Goal: Task Accomplishment & Management: Use online tool/utility

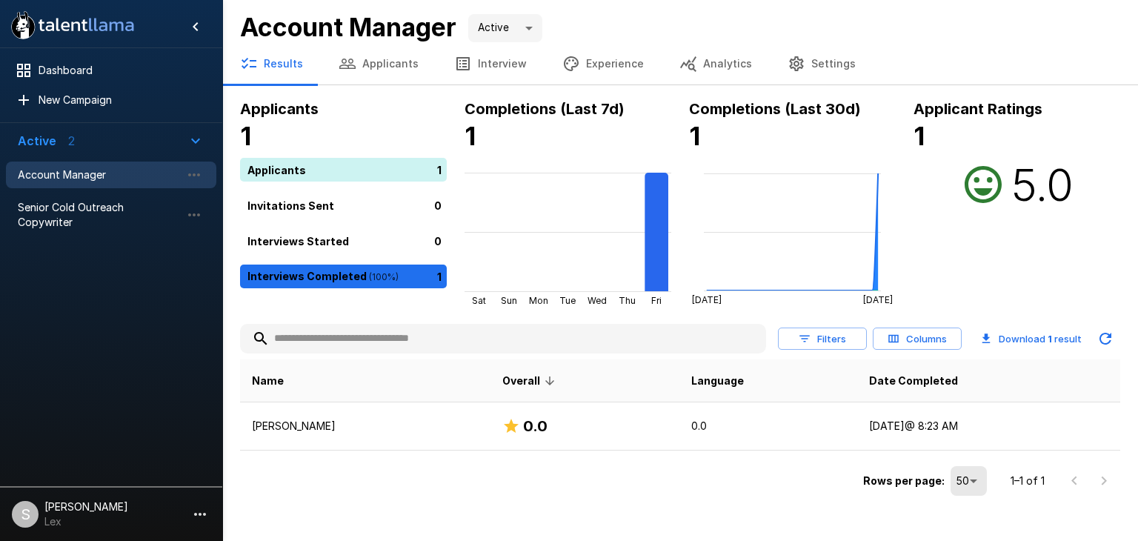
click at [366, 64] on button "Applicants" at bounding box center [379, 64] width 116 height 42
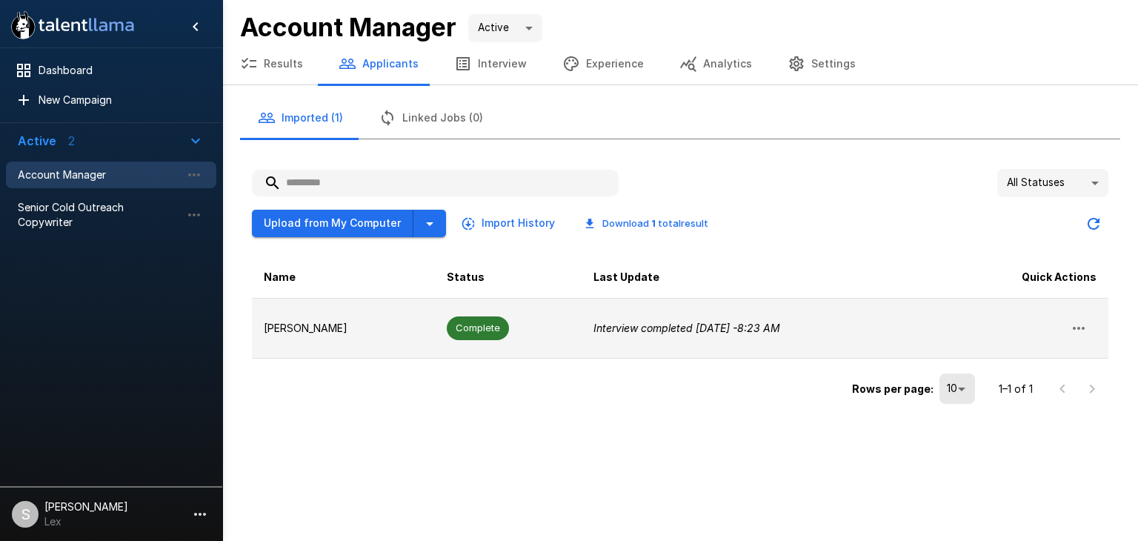
click at [1080, 328] on icon "button" at bounding box center [1079, 328] width 18 height 18
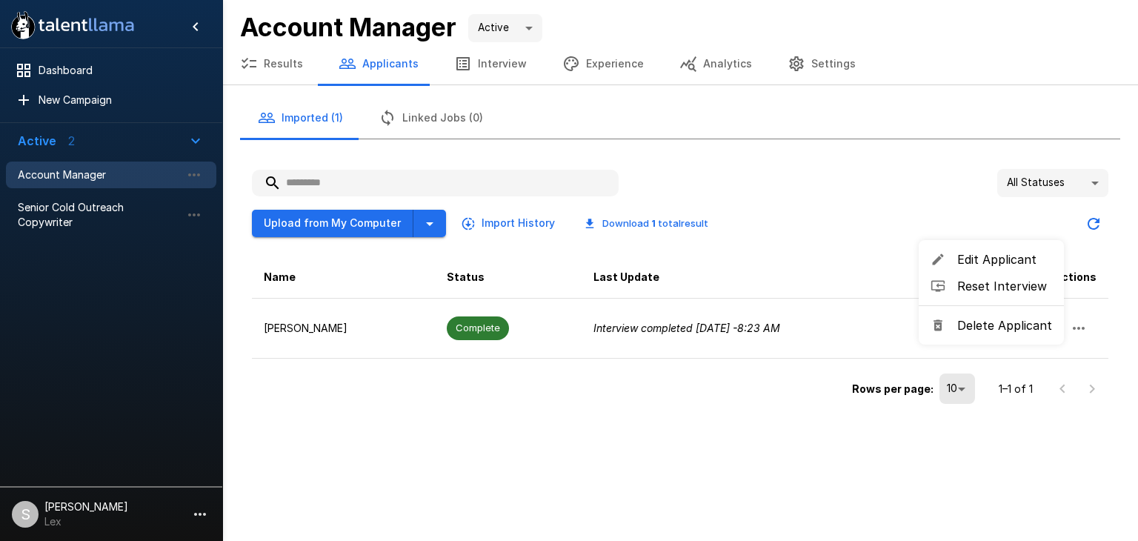
click at [604, 382] on div at bounding box center [569, 270] width 1138 height 541
click at [199, 514] on icon "button" at bounding box center [200, 514] width 12 height 3
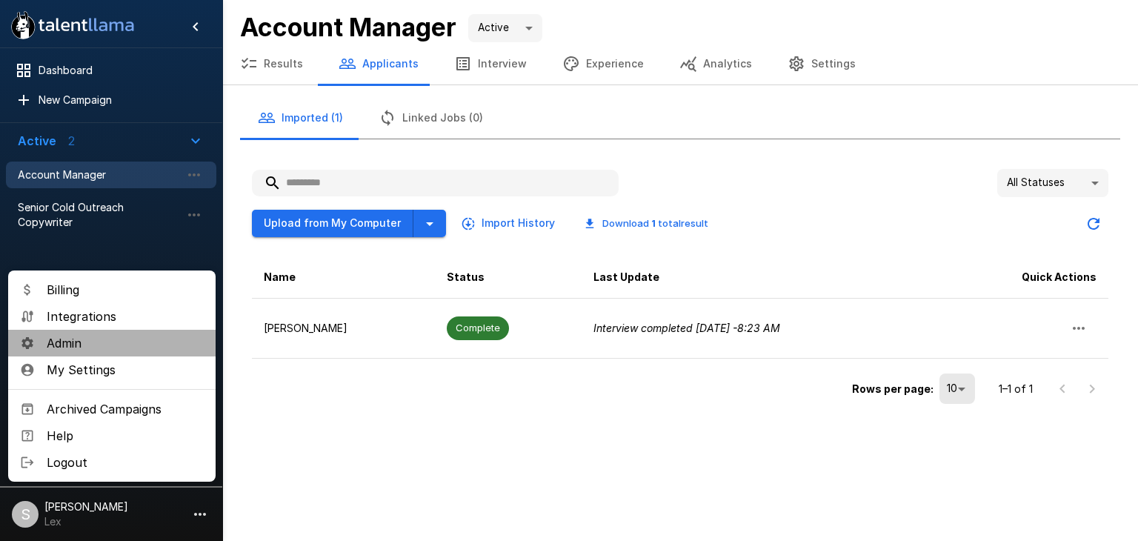
click at [76, 344] on span "Admin" at bounding box center [125, 343] width 157 height 18
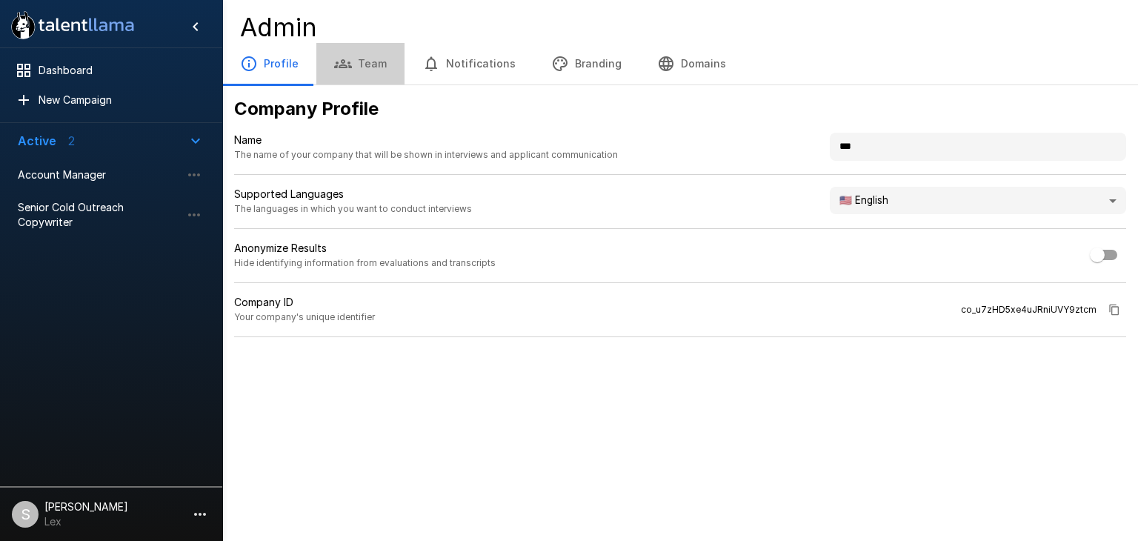
click at [356, 59] on button "Team" at bounding box center [360, 64] width 88 height 42
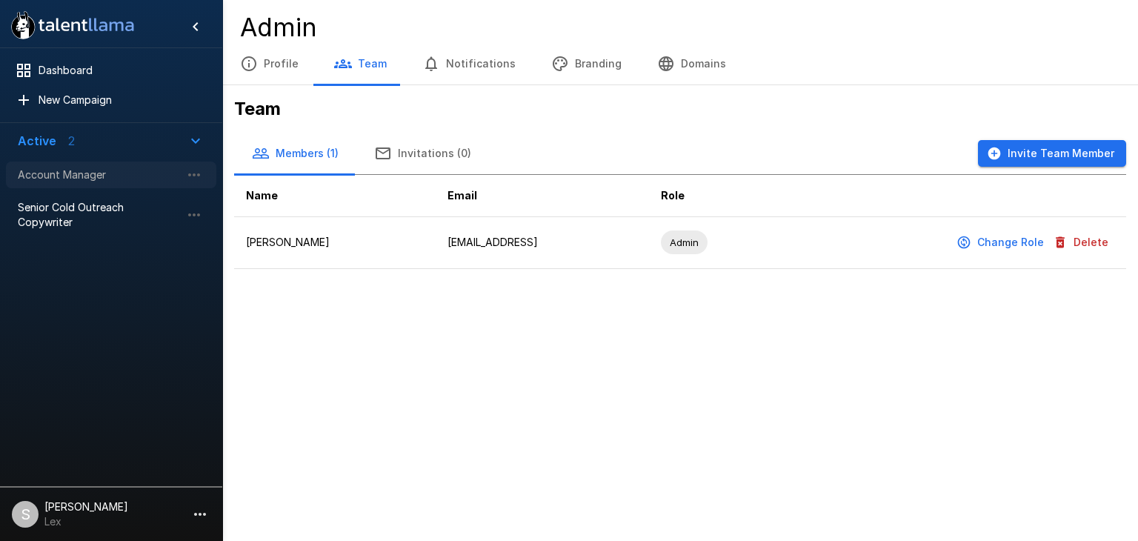
click at [42, 170] on span "Account Manager" at bounding box center [99, 175] width 163 height 15
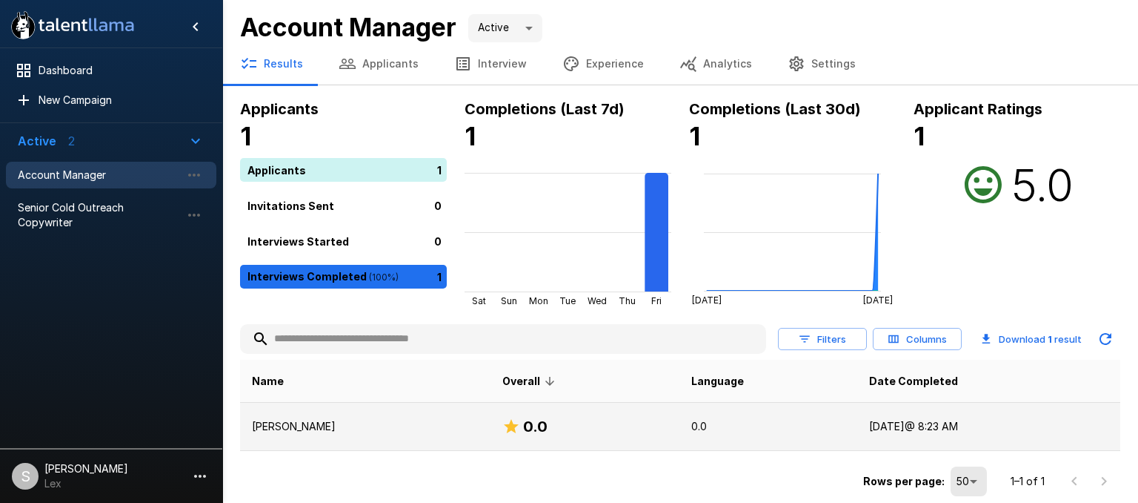
click at [295, 428] on p "[PERSON_NAME]" at bounding box center [365, 426] width 227 height 15
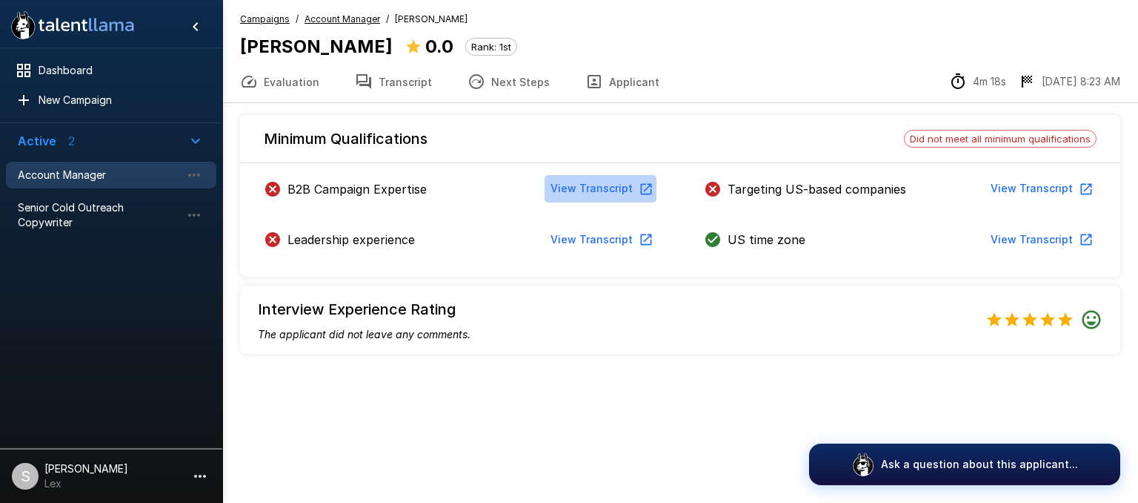
click at [623, 186] on button "View Transcript" at bounding box center [601, 188] width 112 height 27
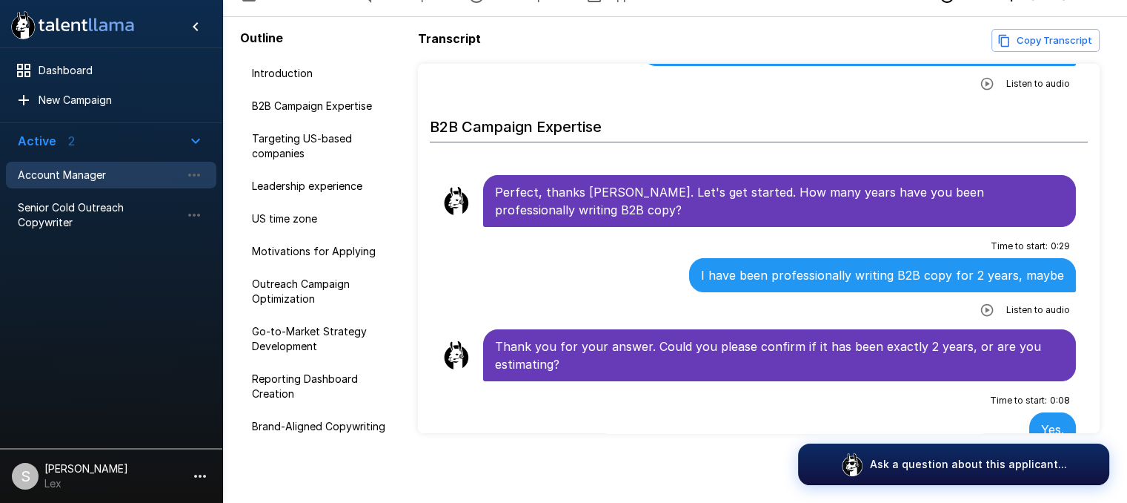
scroll to position [87, 0]
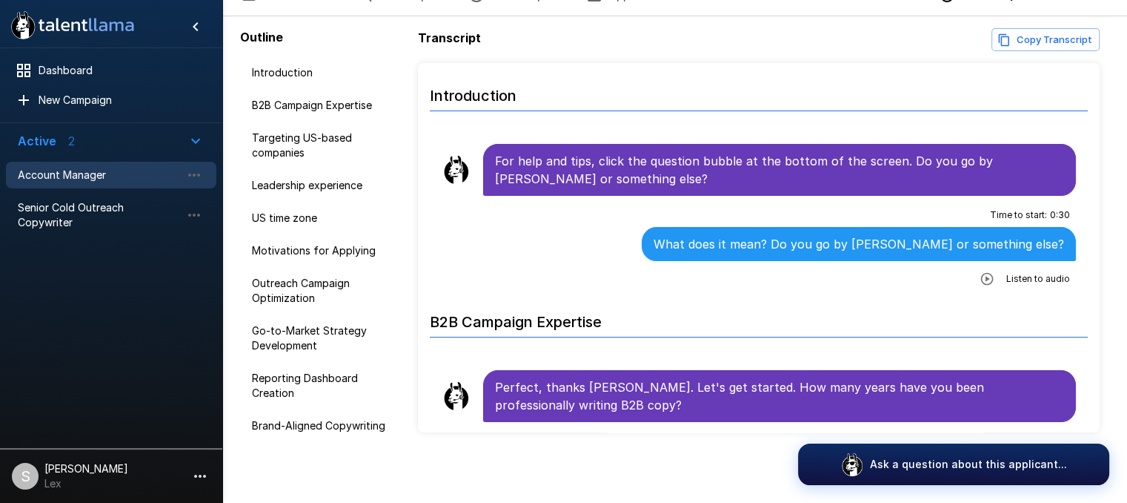
click at [92, 181] on span "Account Manager" at bounding box center [99, 175] width 163 height 15
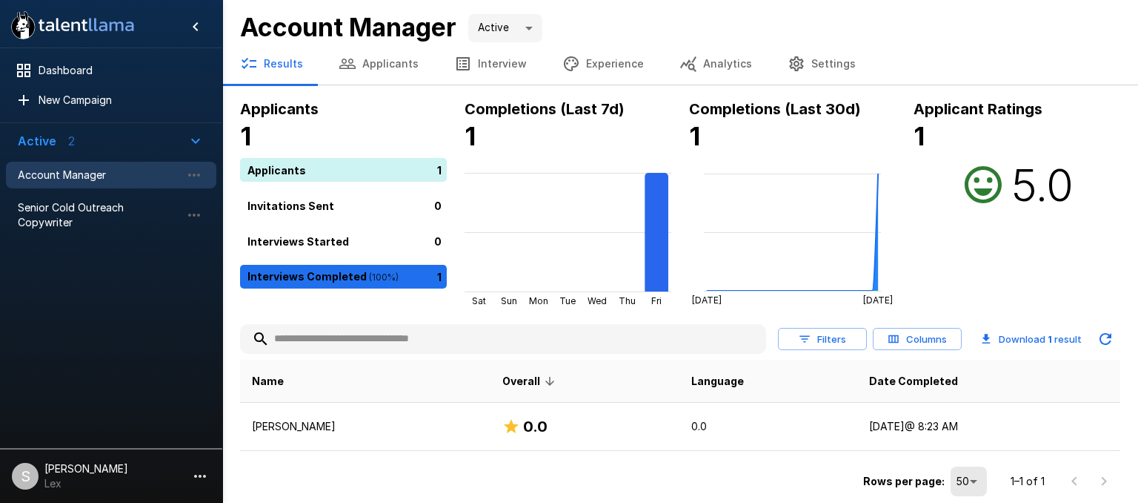
click at [499, 65] on button "Interview" at bounding box center [491, 64] width 108 height 42
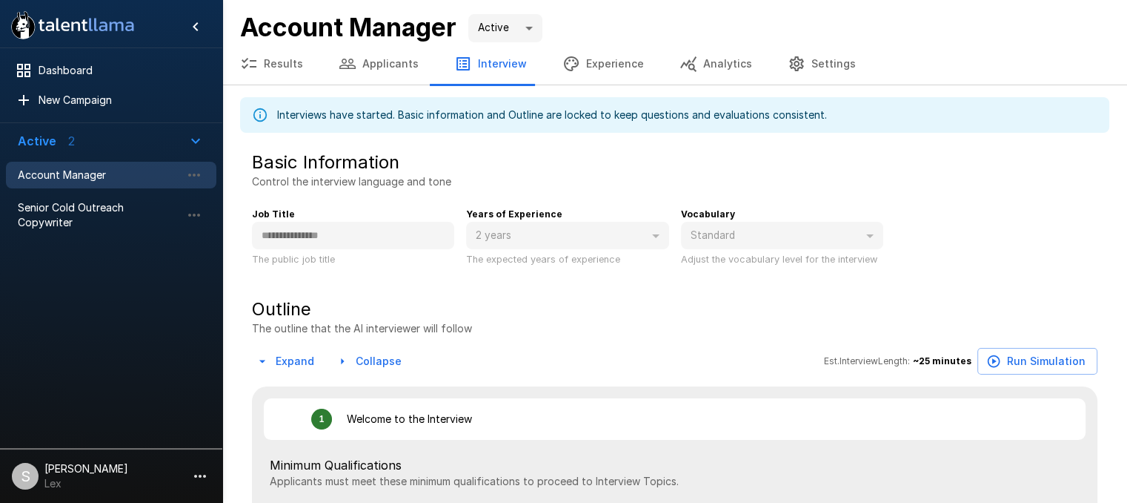
type textarea "*"
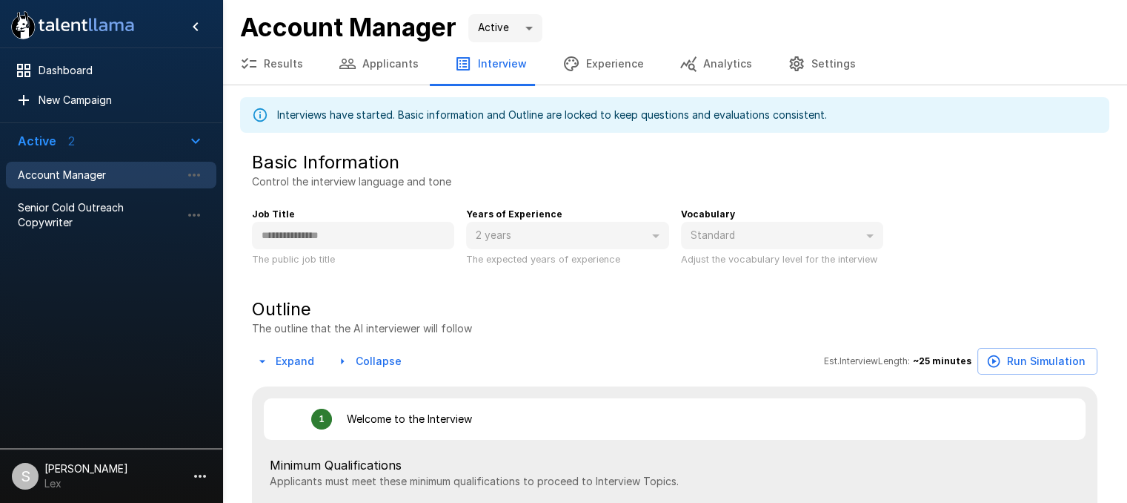
type textarea "*"
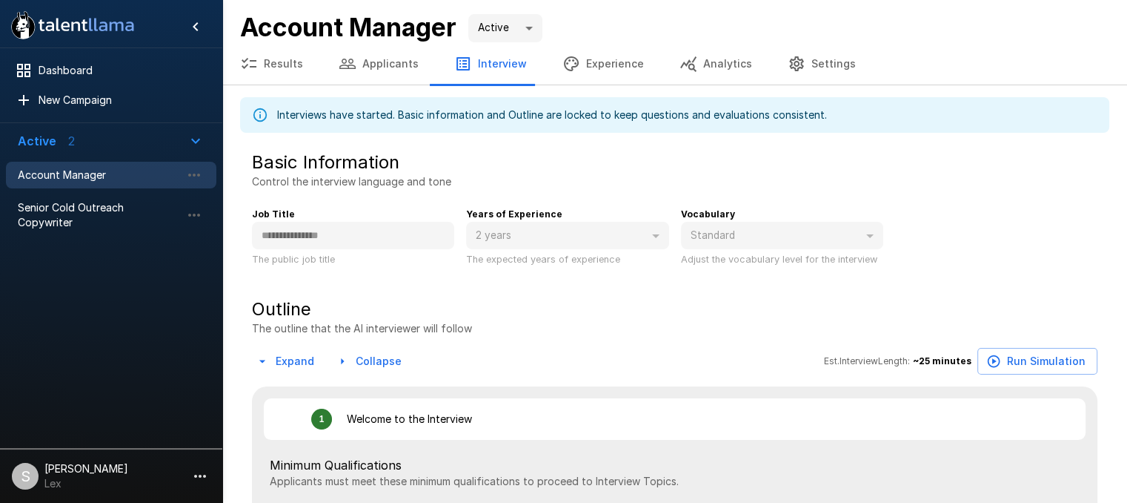
type textarea "*"
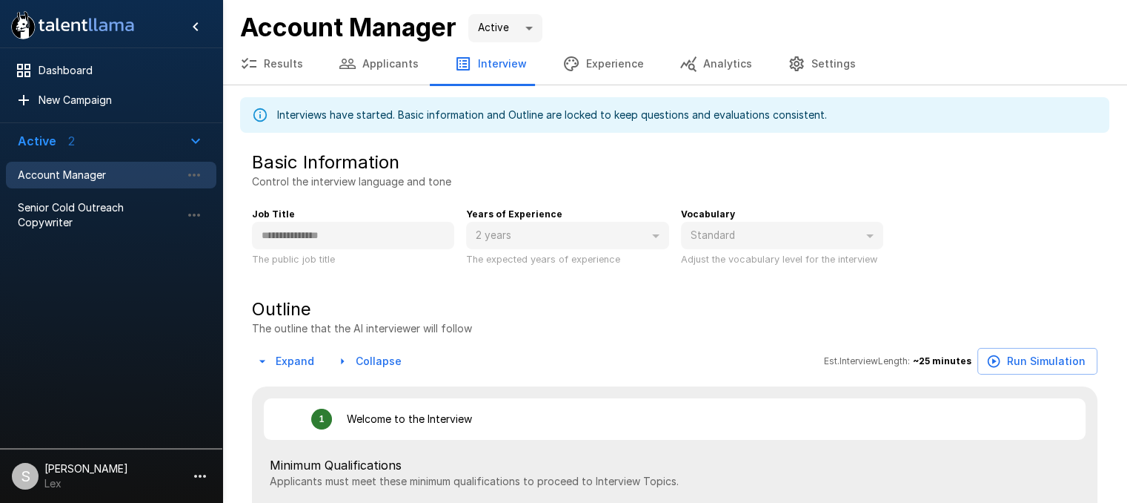
type textarea "*"
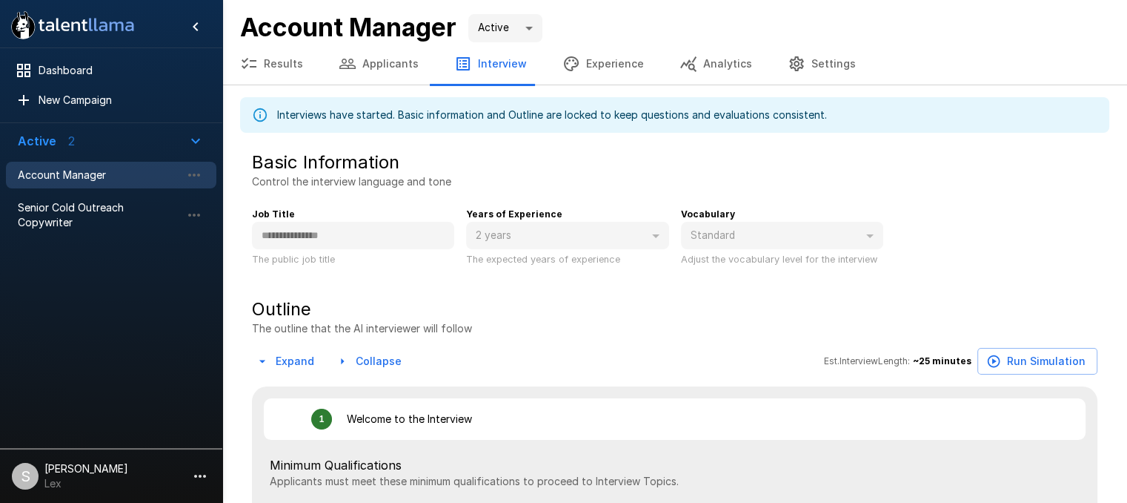
type textarea "*"
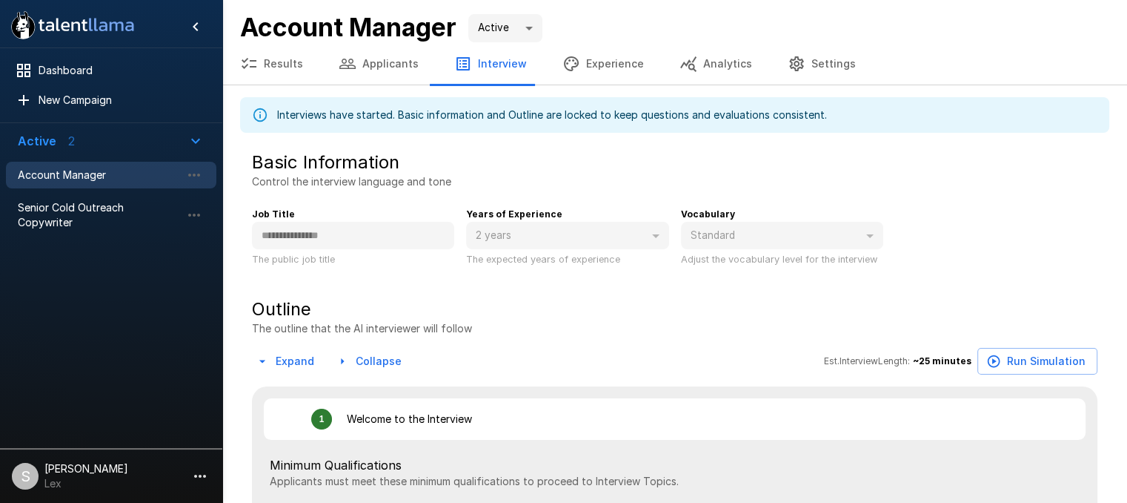
type textarea "*"
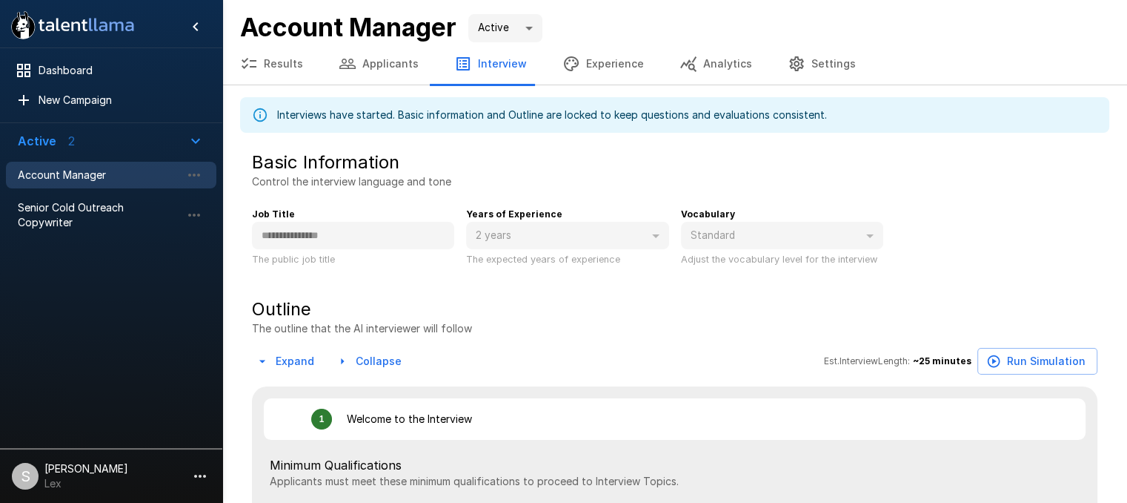
type textarea "*"
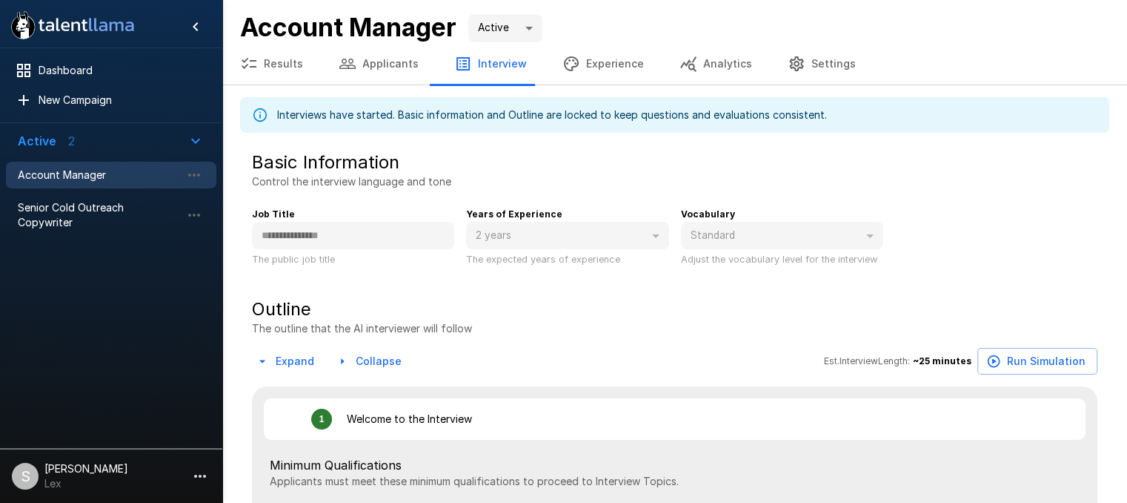
type textarea "*"
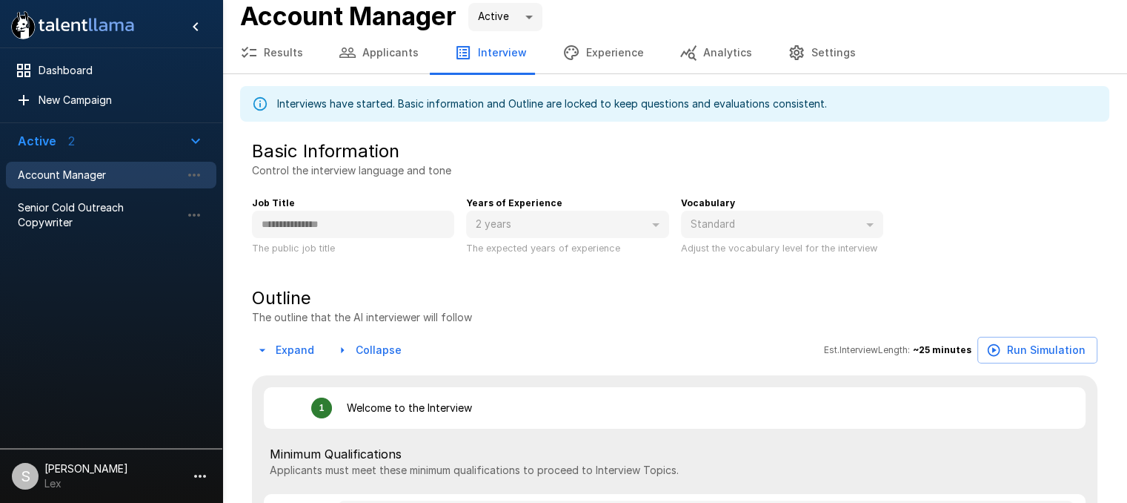
scroll to position [25, 0]
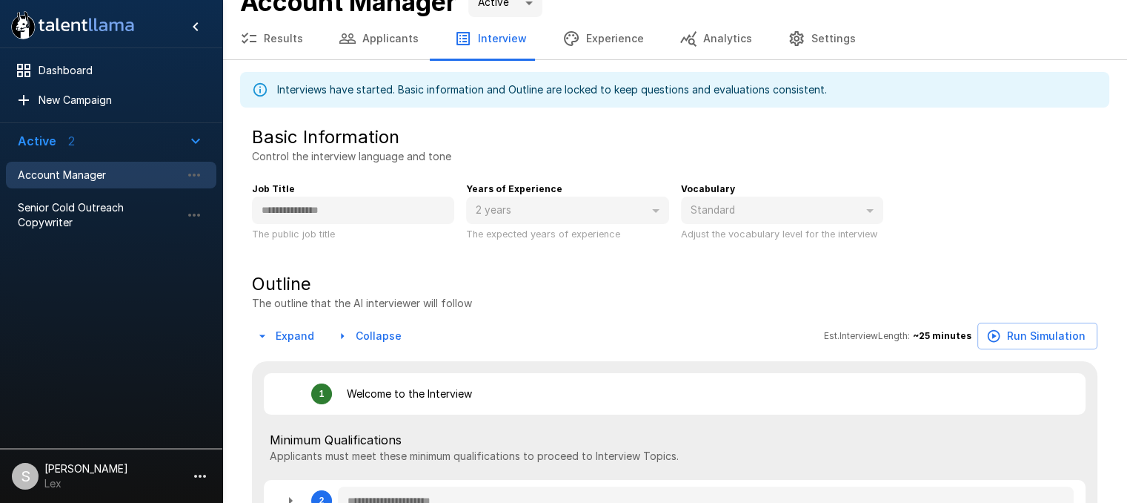
click at [389, 42] on button "Applicants" at bounding box center [379, 39] width 116 height 42
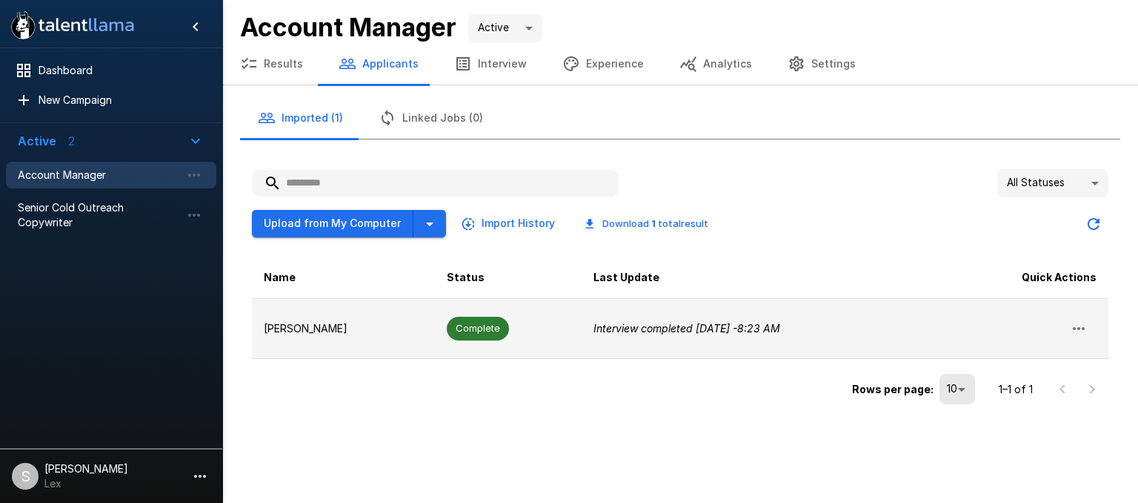
click at [1081, 330] on icon "button" at bounding box center [1079, 328] width 18 height 18
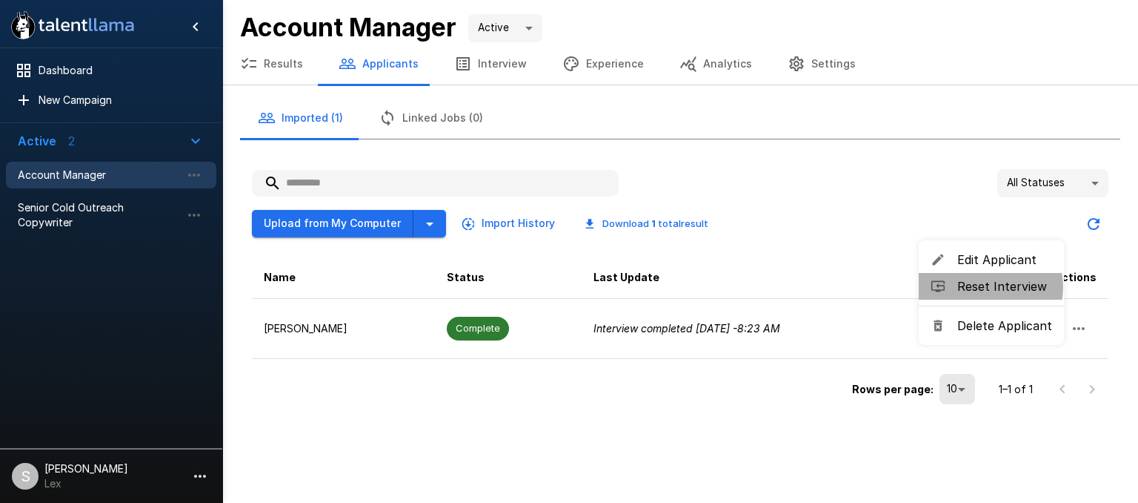
click at [989, 287] on span "Reset Interview" at bounding box center [1005, 286] width 95 height 18
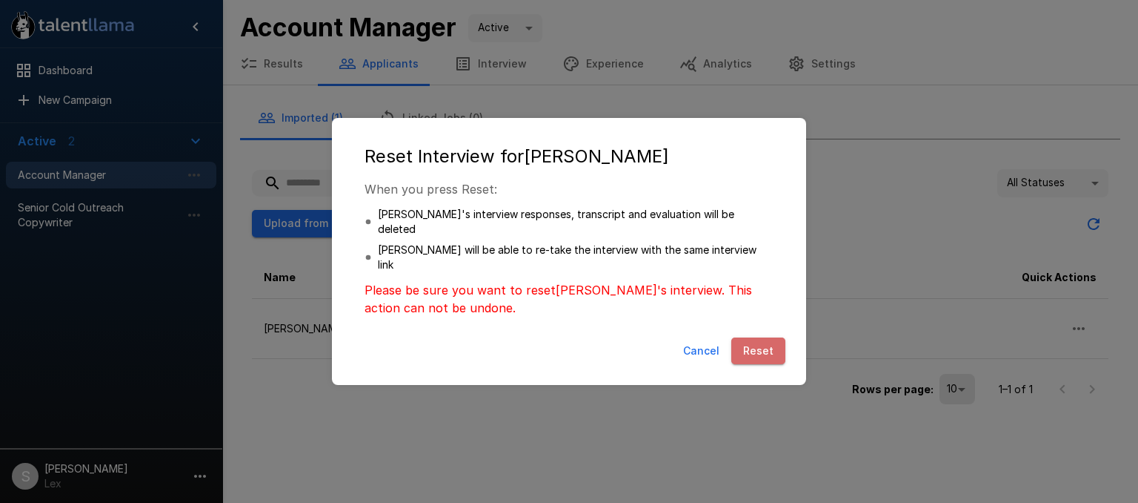
click at [756, 337] on button "Reset" at bounding box center [759, 350] width 54 height 27
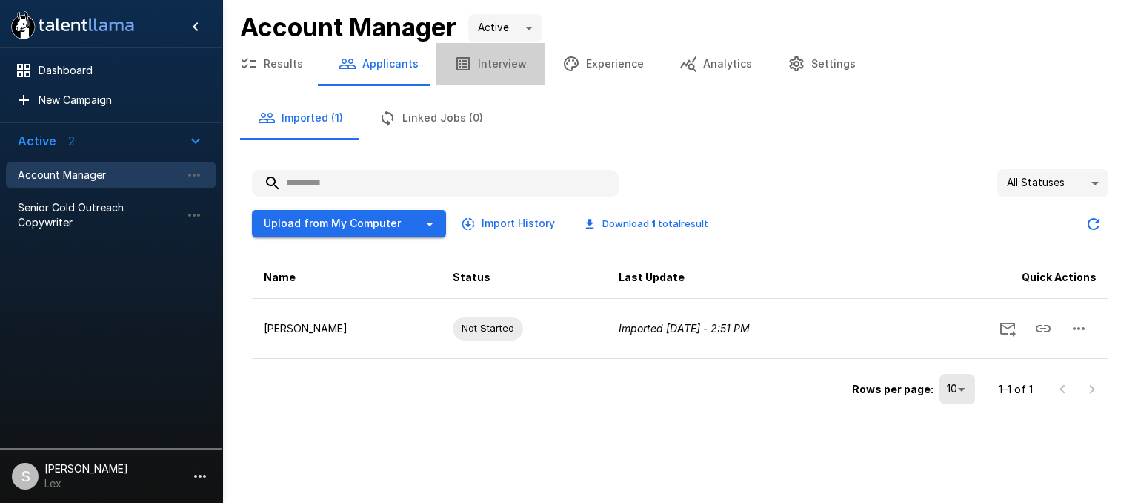
click at [491, 61] on button "Interview" at bounding box center [491, 64] width 108 height 42
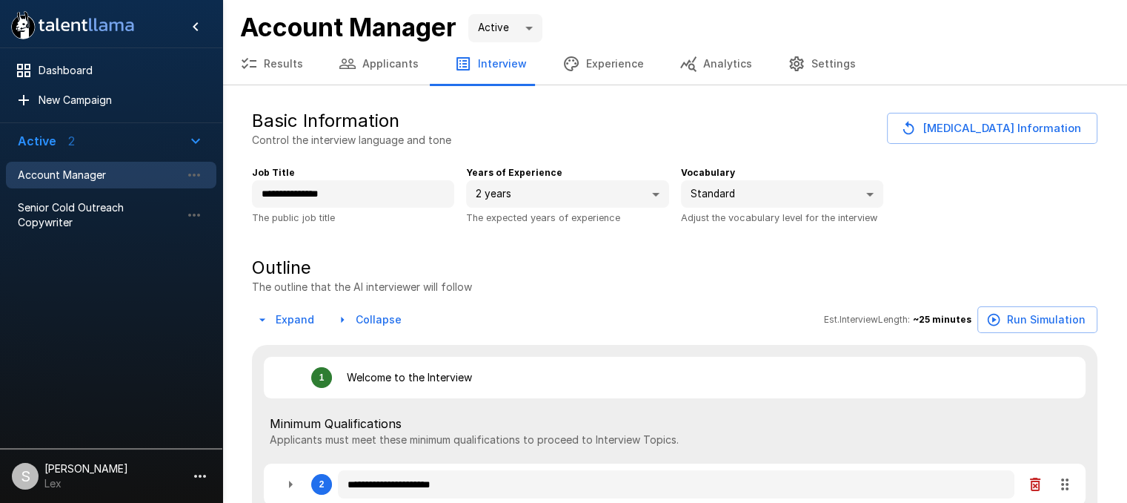
type textarea "*"
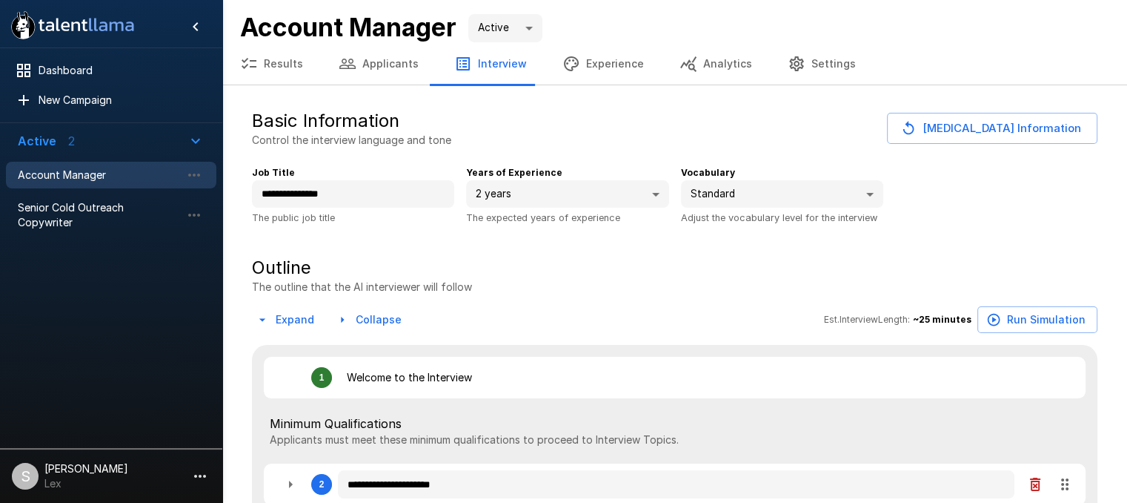
type textarea "*"
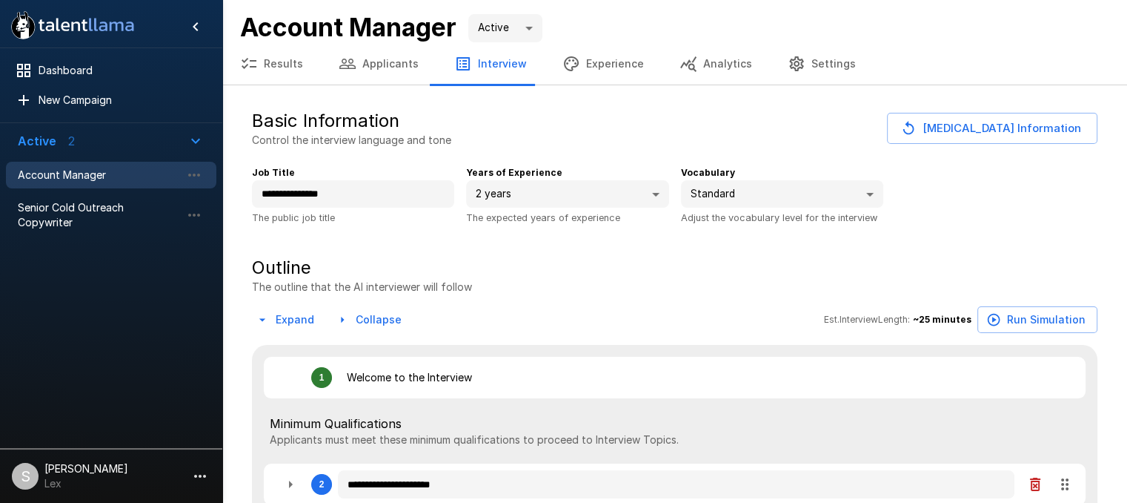
type textarea "*"
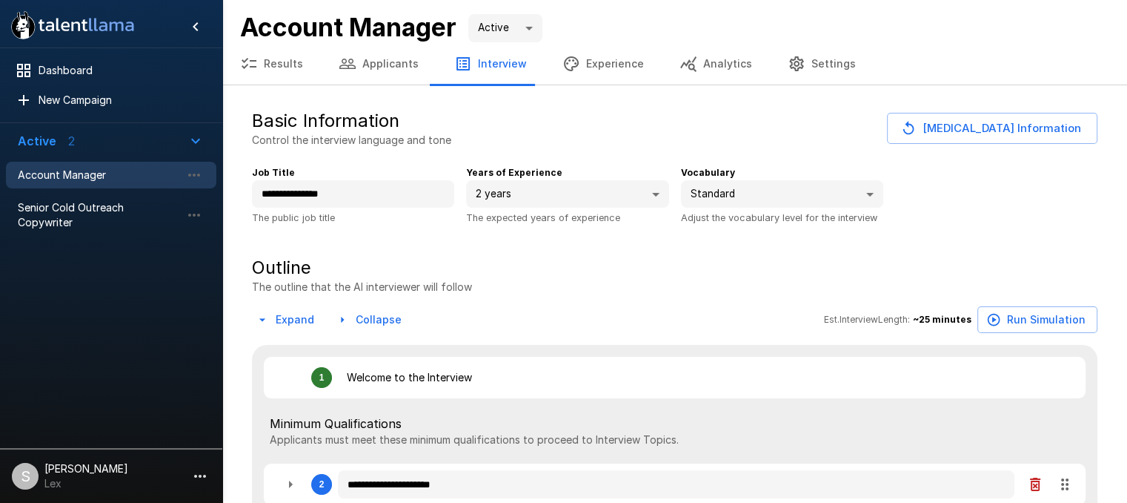
type textarea "*"
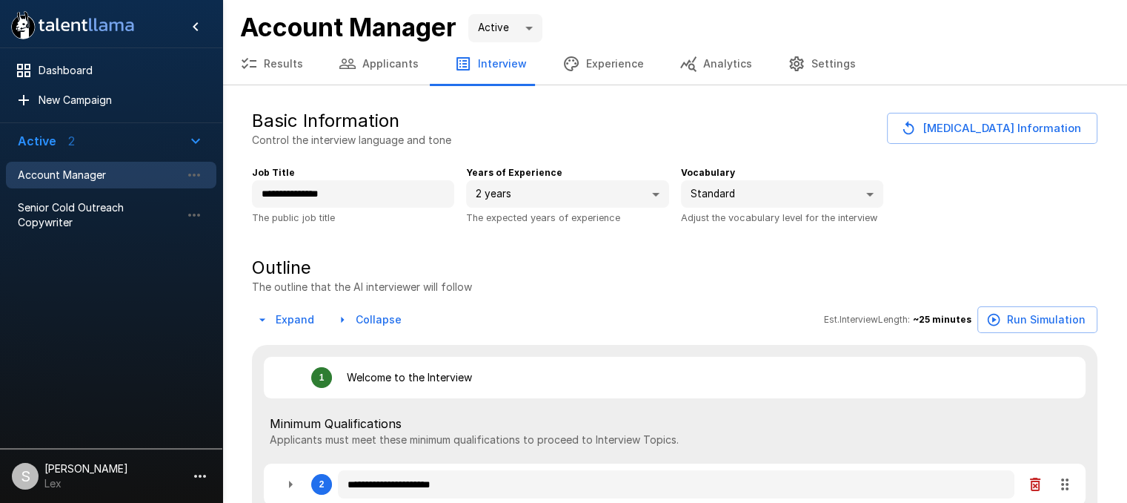
type textarea "*"
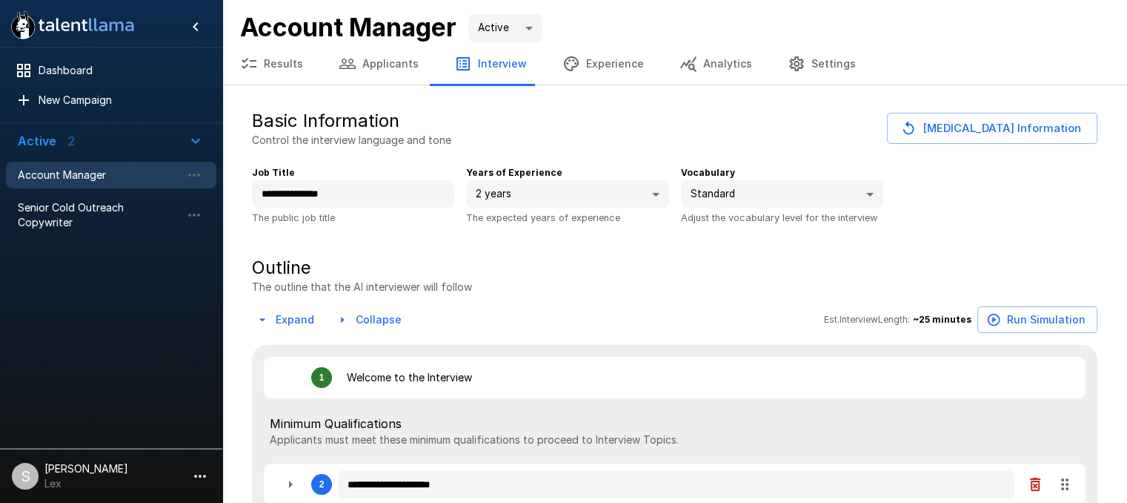
type textarea "*"
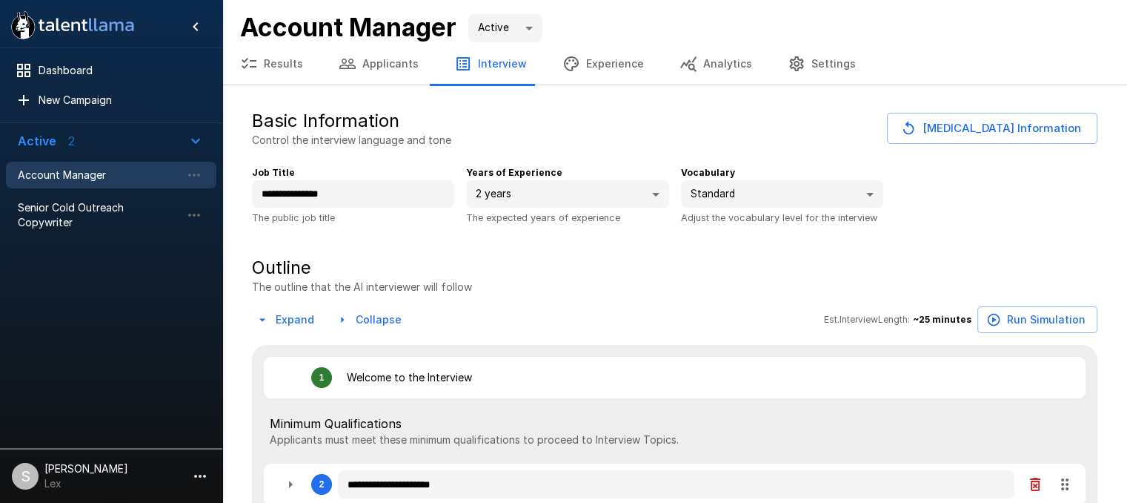
type textarea "*"
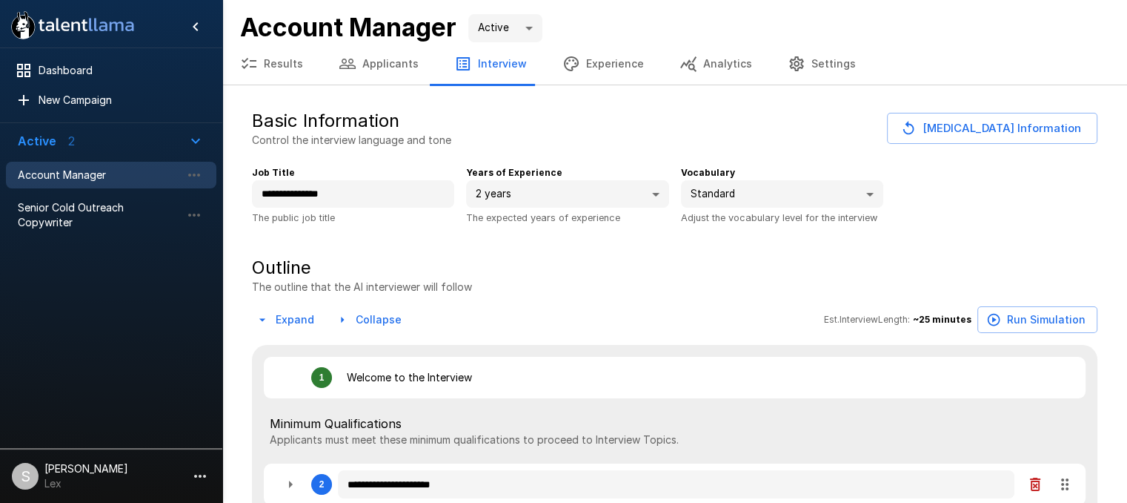
type textarea "*"
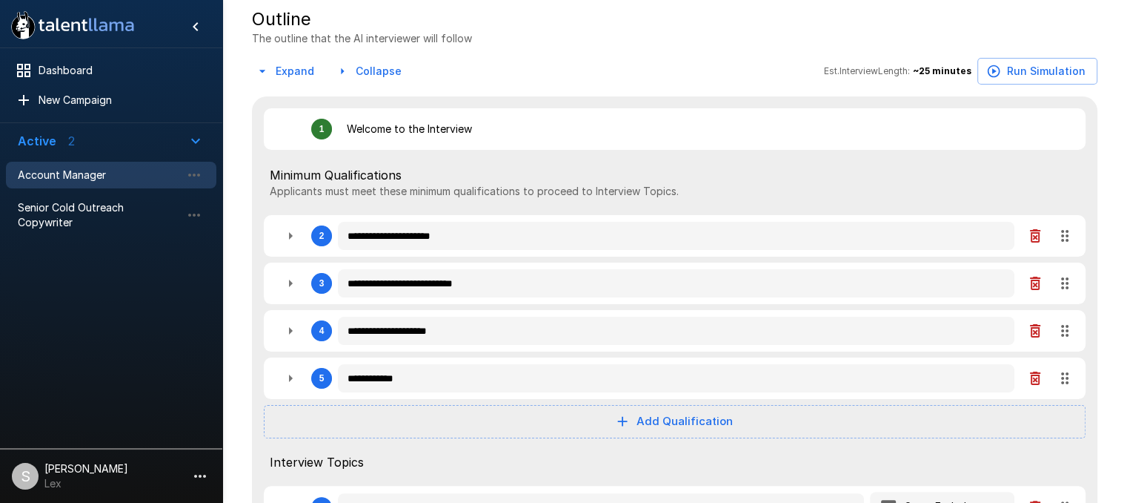
scroll to position [264, 0]
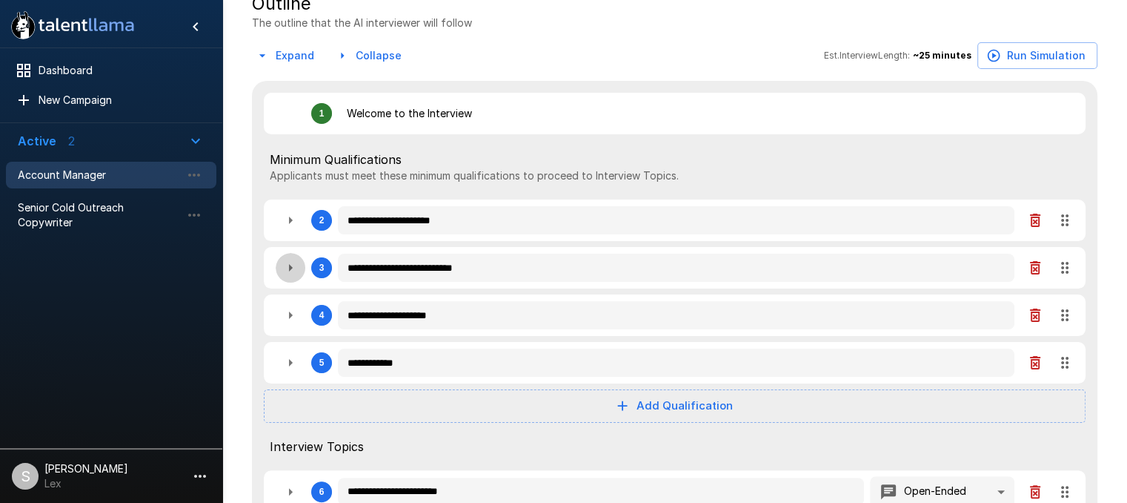
click at [292, 271] on icon "button" at bounding box center [291, 268] width 18 height 18
type textarea "*"
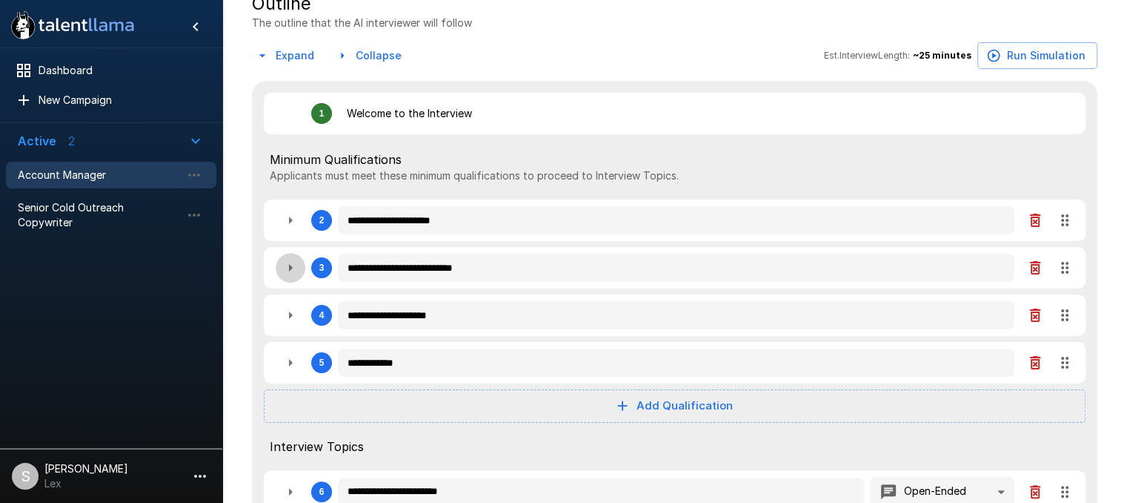
type textarea "*"
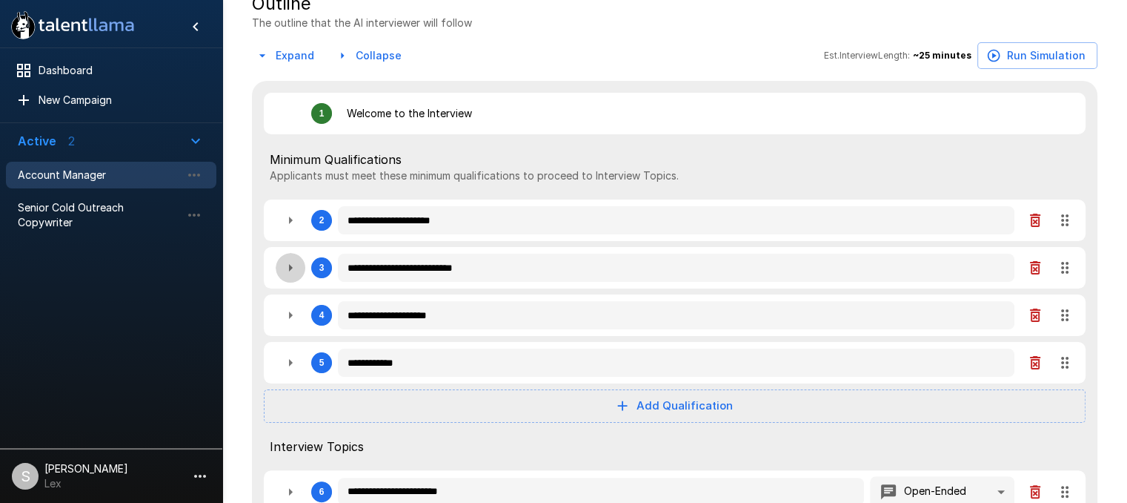
type textarea "*"
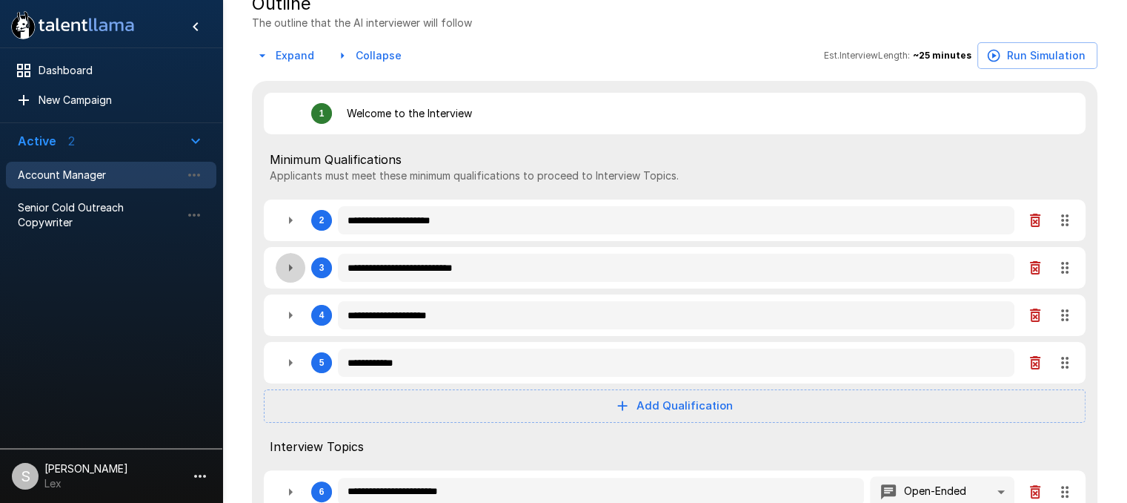
type textarea "*"
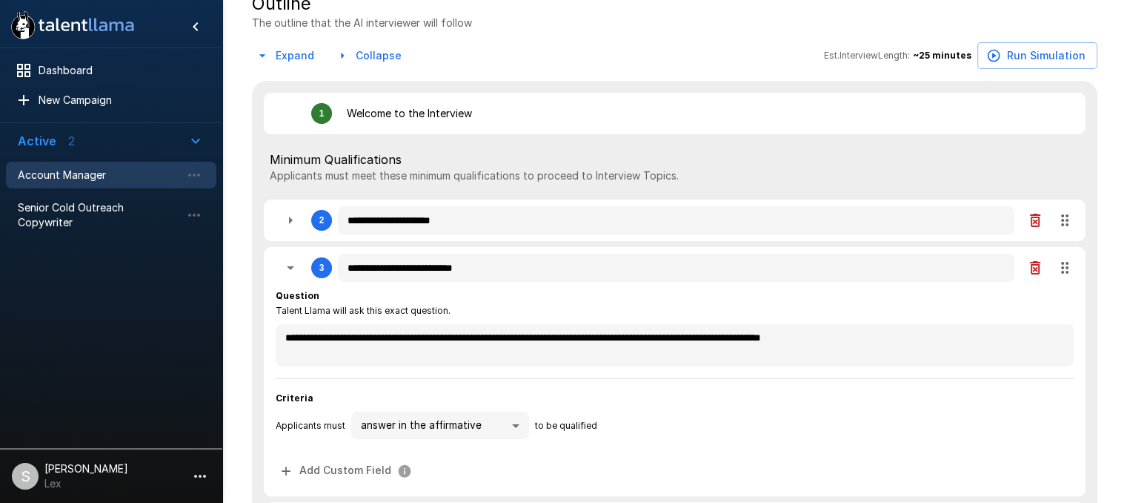
type textarea "*"
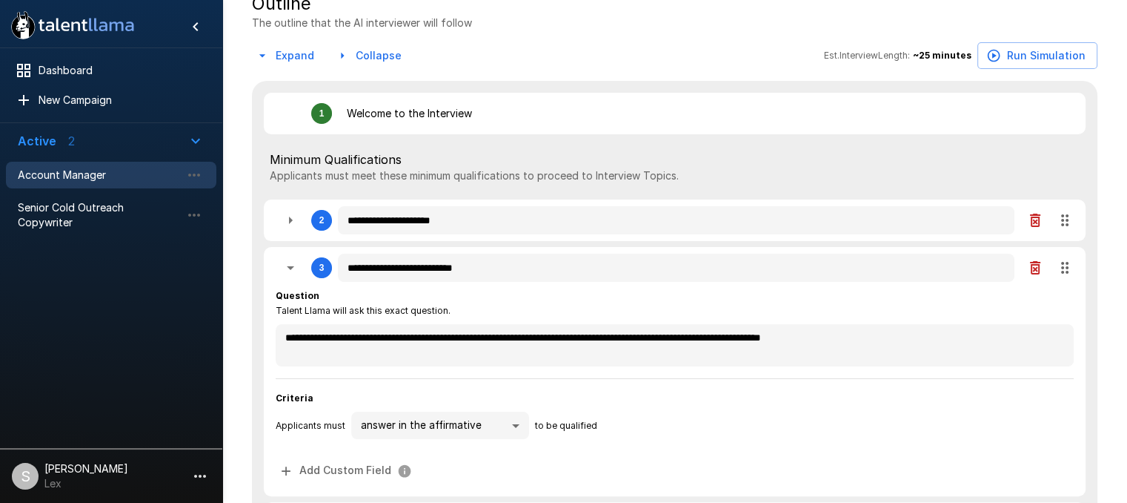
type textarea "*"
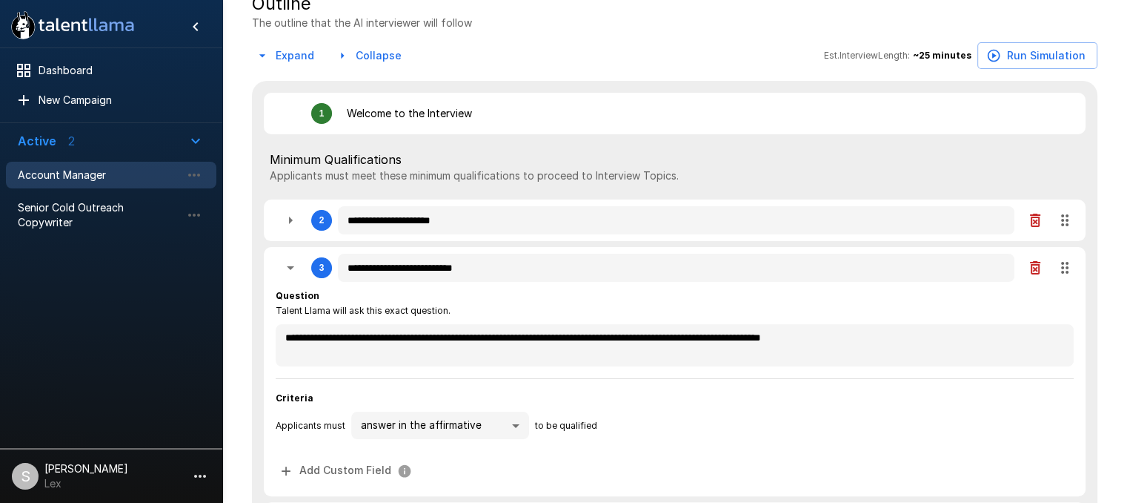
type textarea "*"
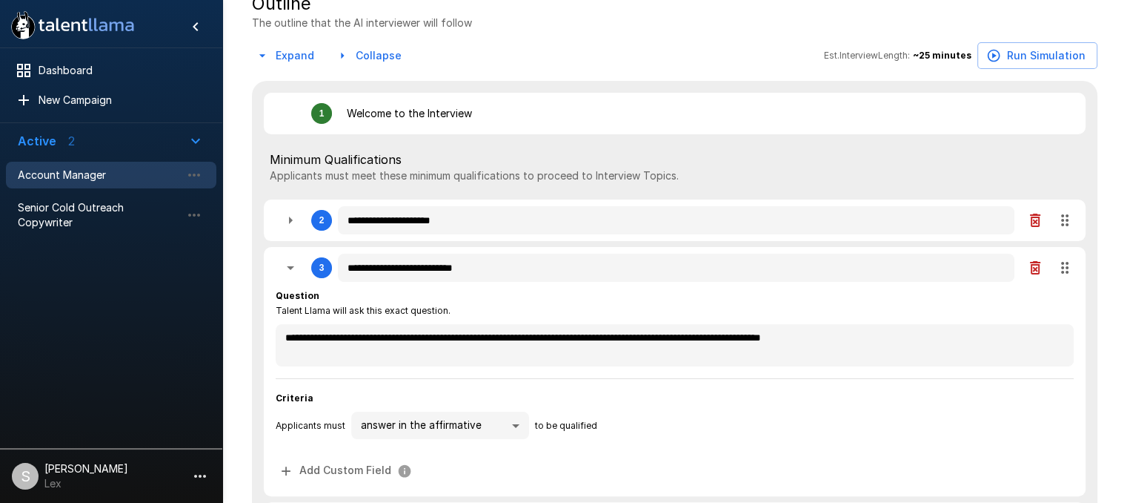
type textarea "*"
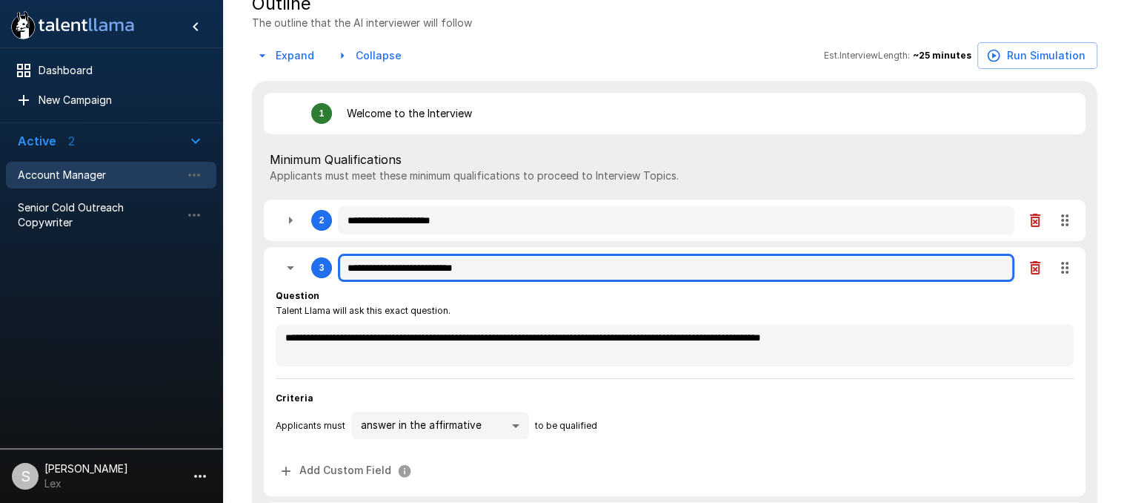
type textarea "*"
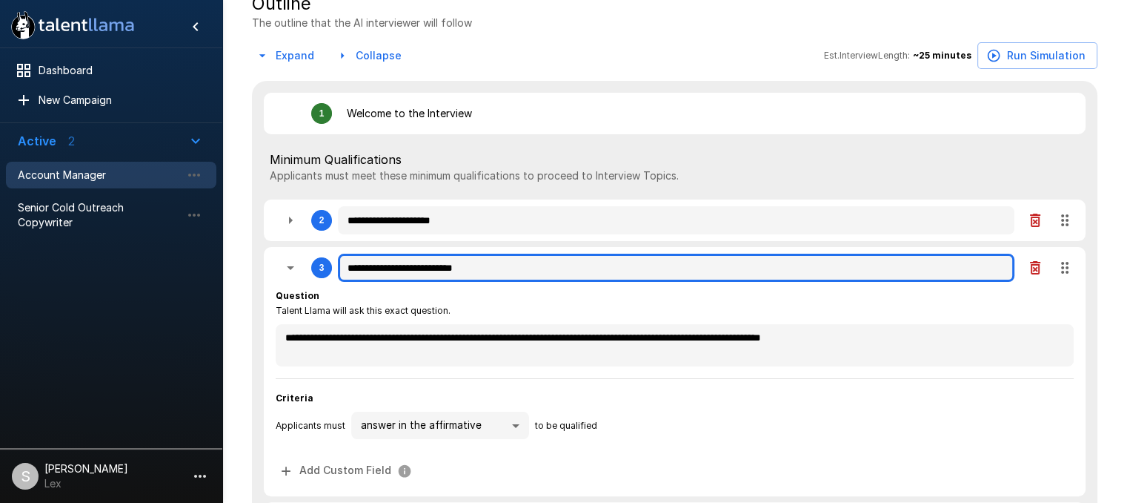
type textarea "*"
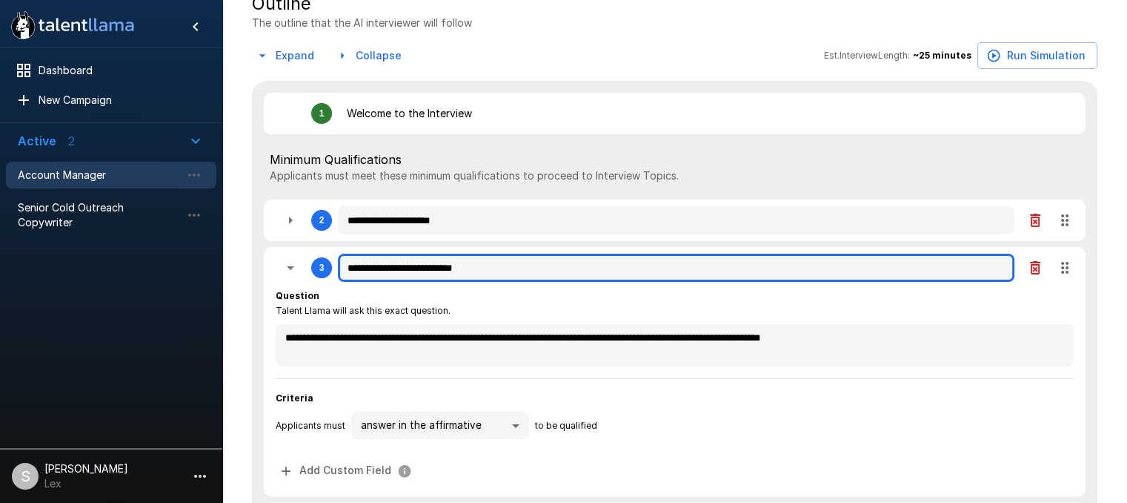
type textarea "*"
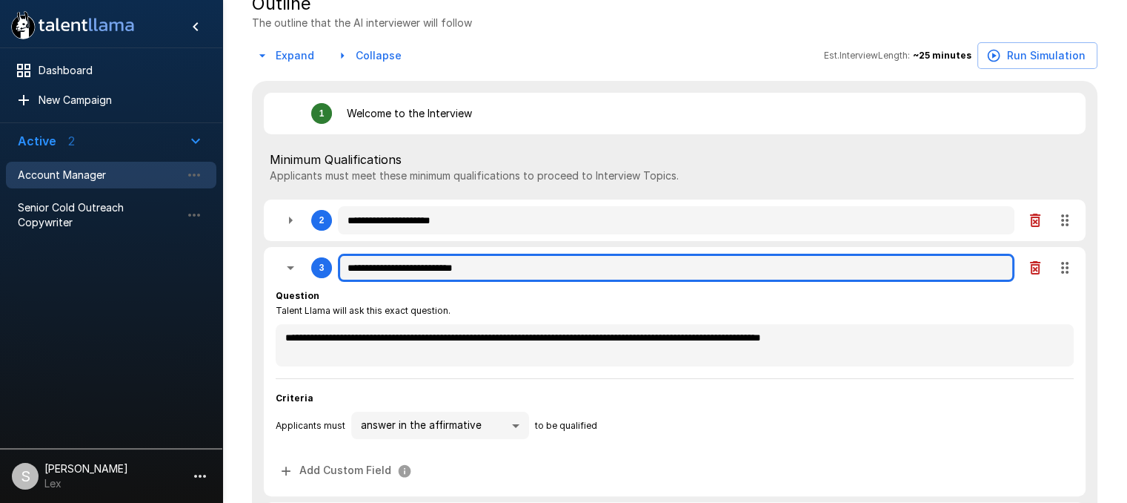
type textarea "*"
click at [413, 276] on input "**********" at bounding box center [676, 267] width 677 height 28
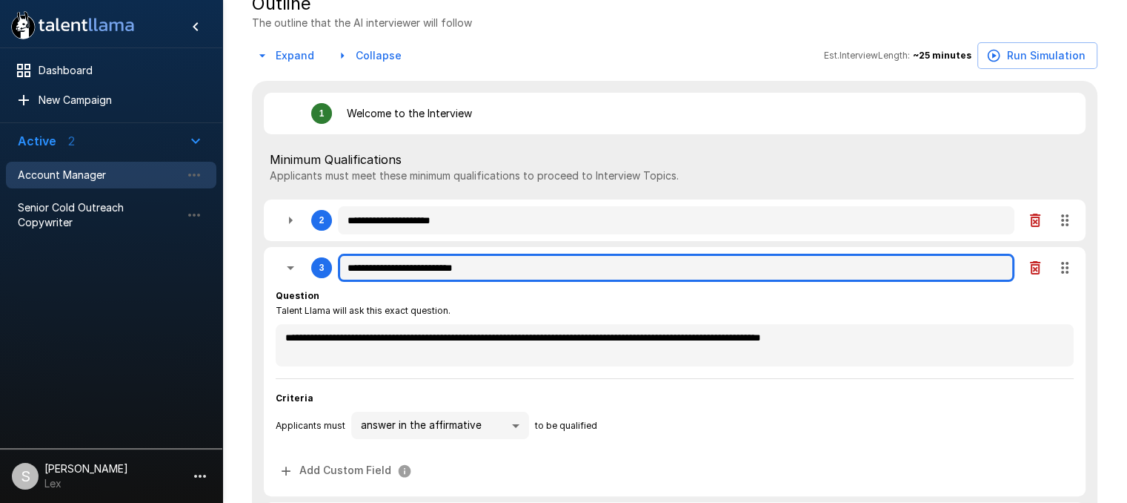
type textarea "*"
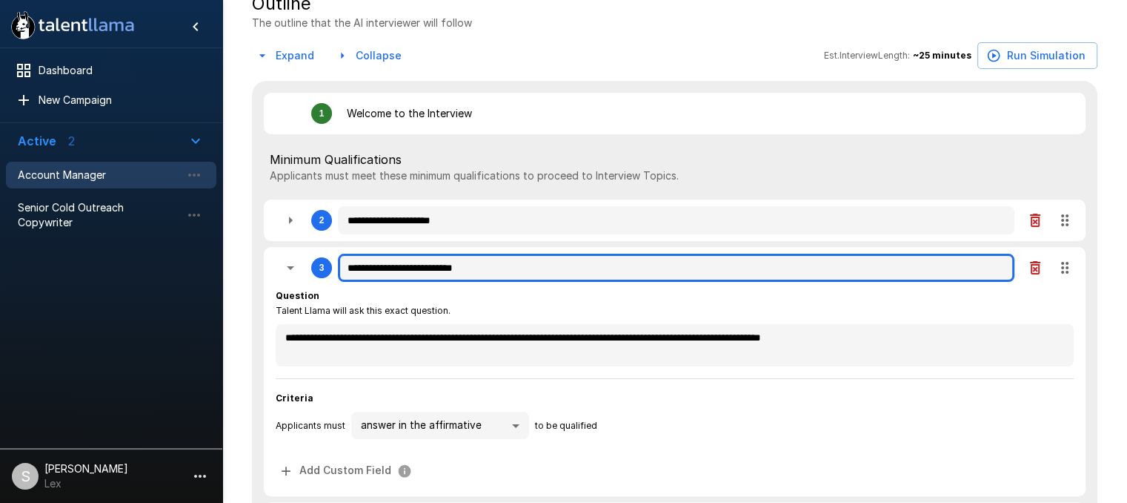
type textarea "*"
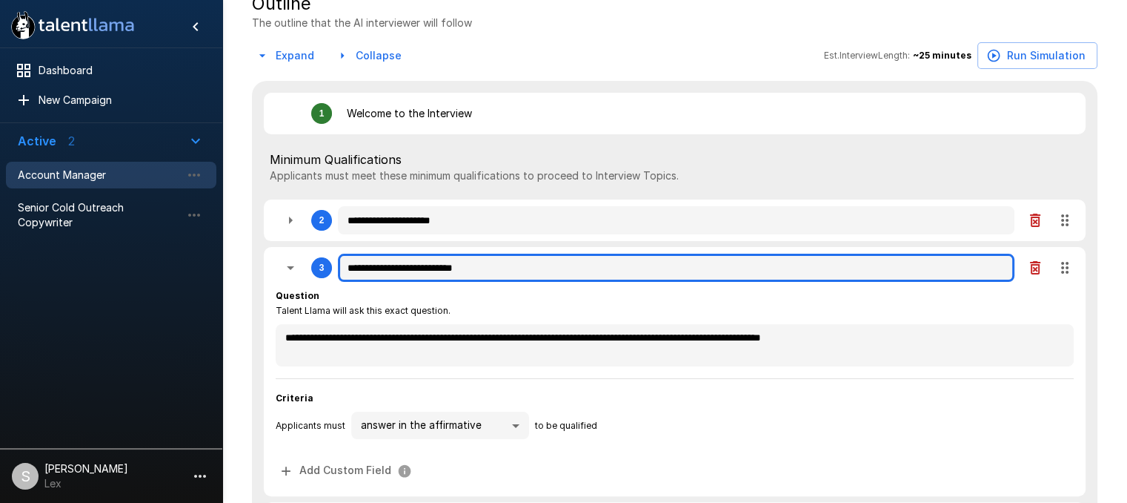
type textarea "*"
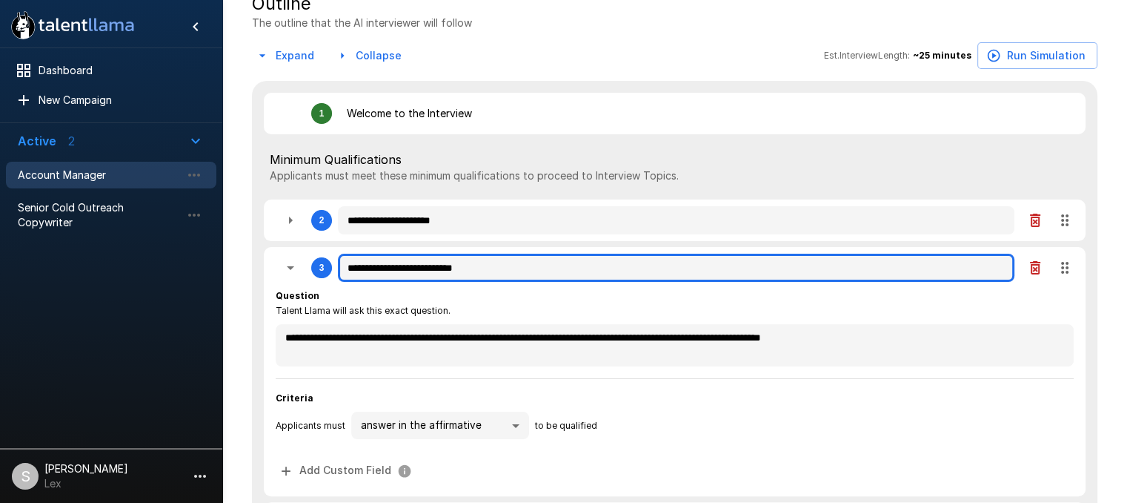
type textarea "*"
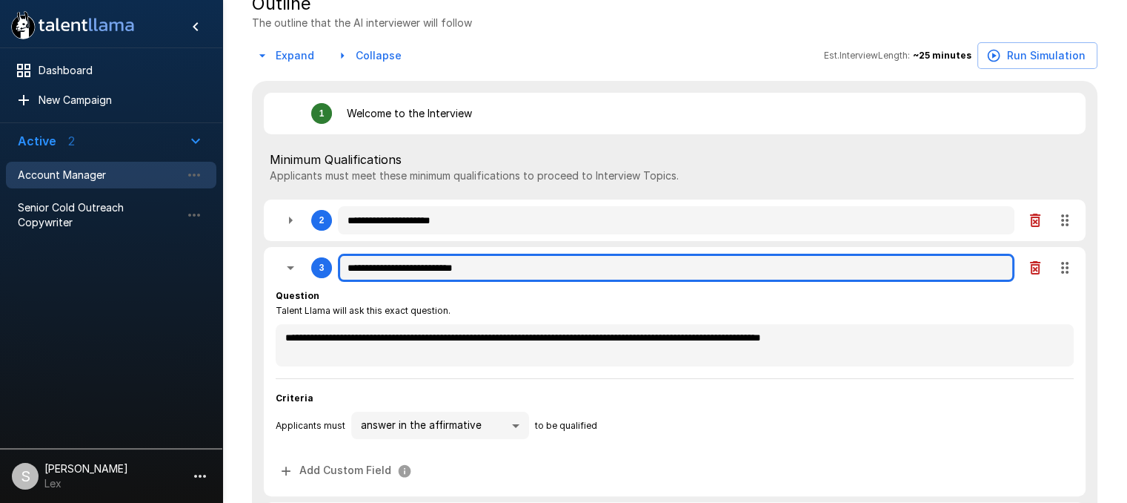
type textarea "*"
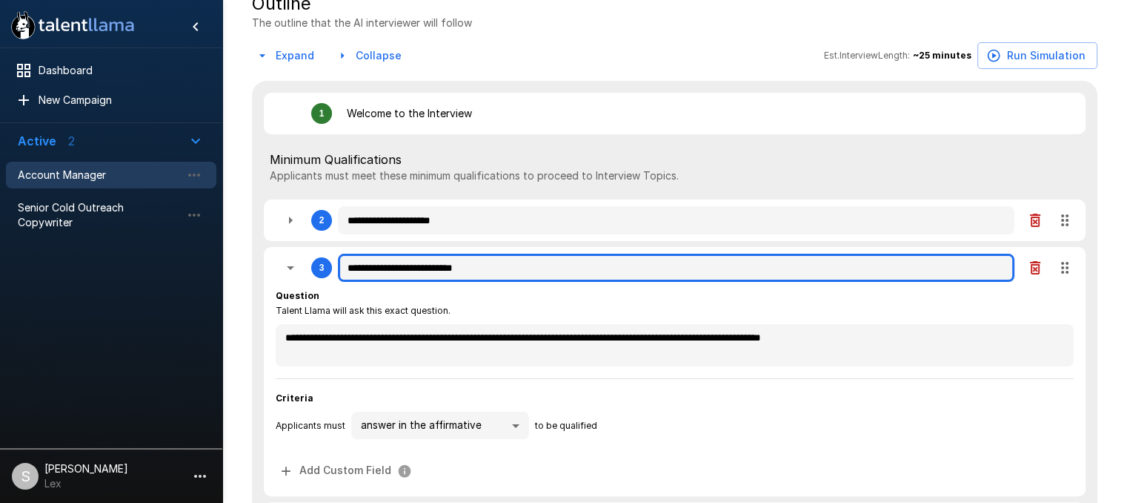
type textarea "*"
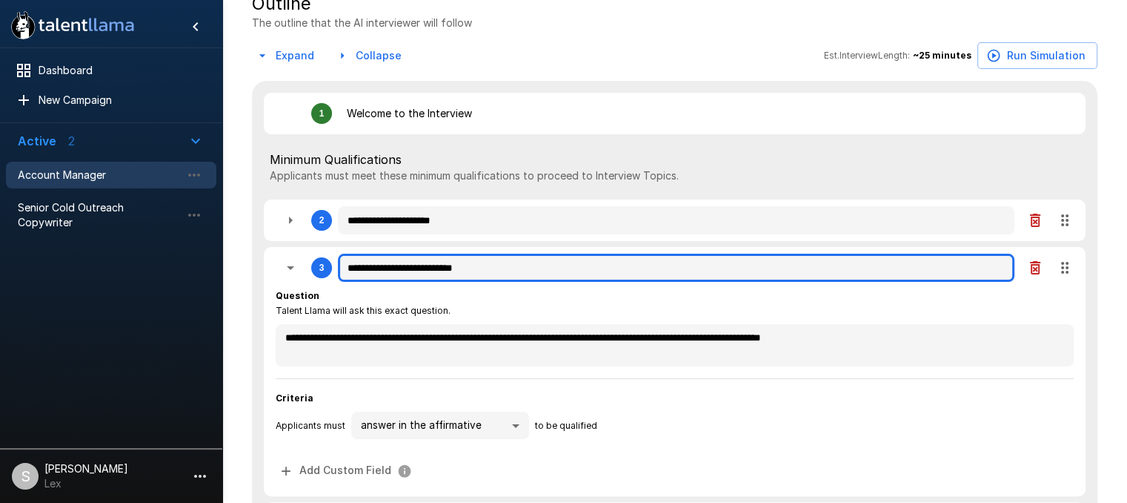
type textarea "*"
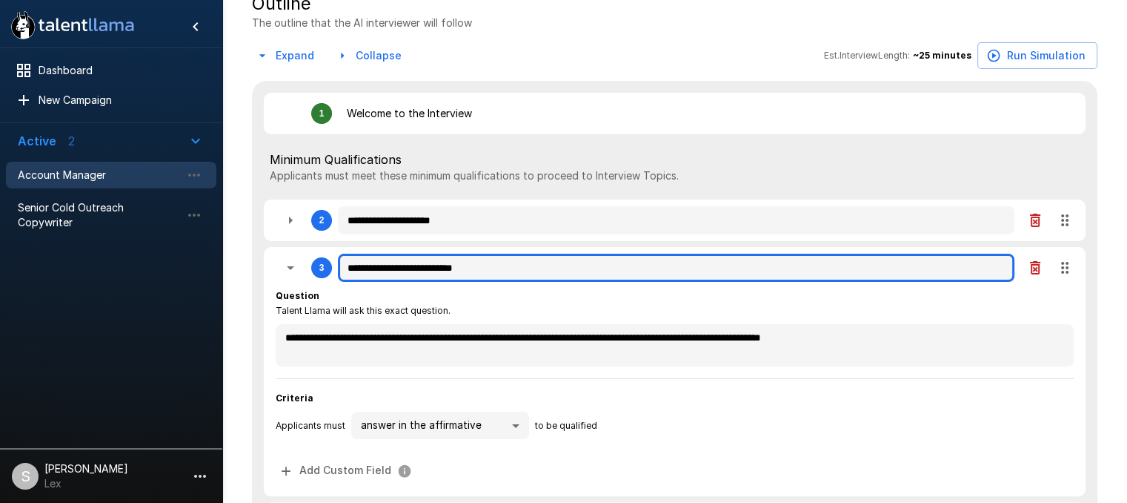
type textarea "*"
click at [409, 271] on input "**********" at bounding box center [676, 267] width 677 height 28
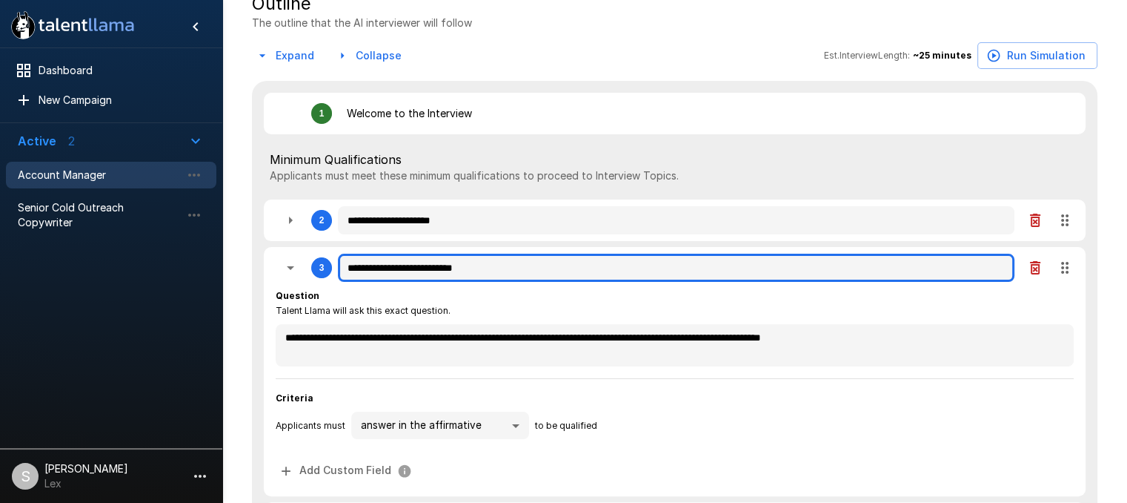
type textarea "*"
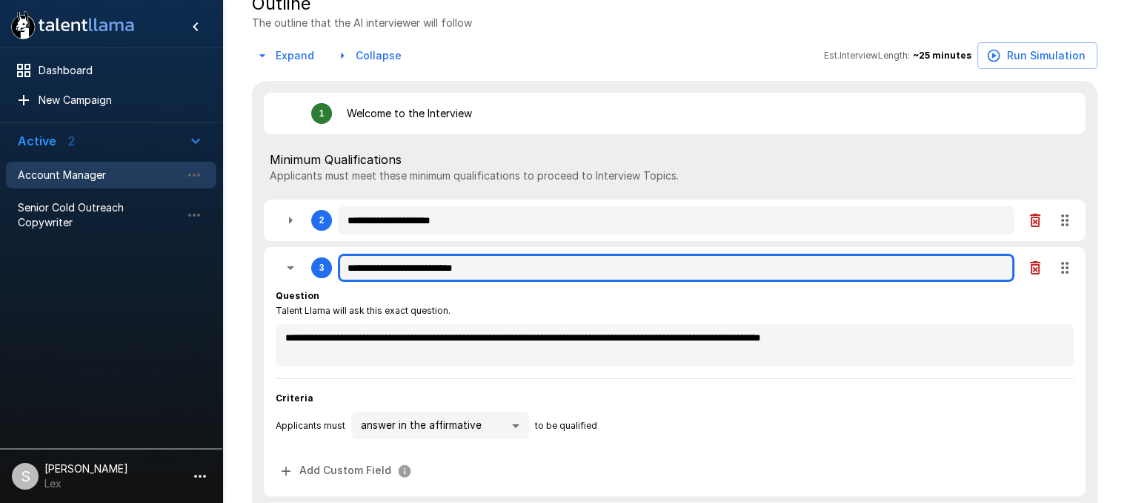
type textarea "*"
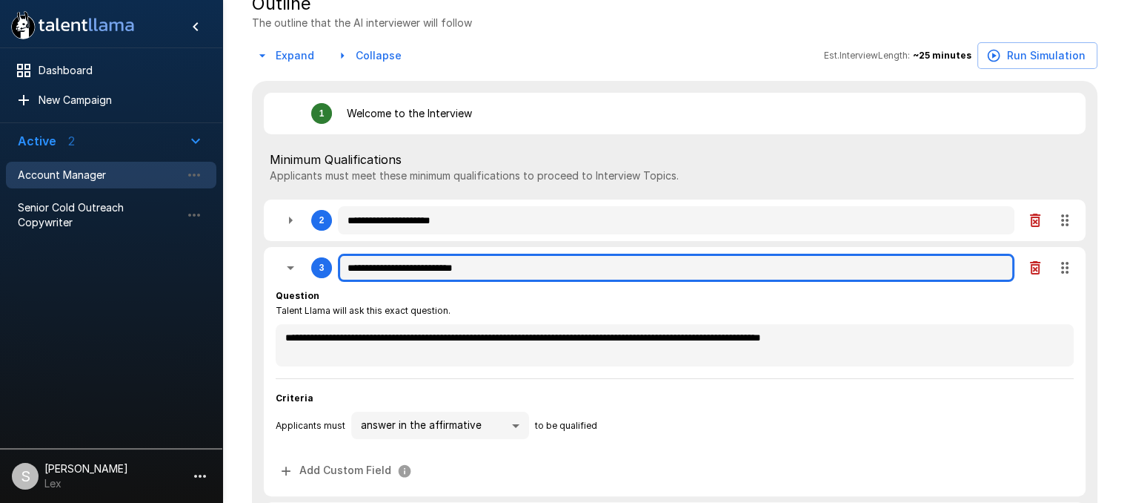
type textarea "*"
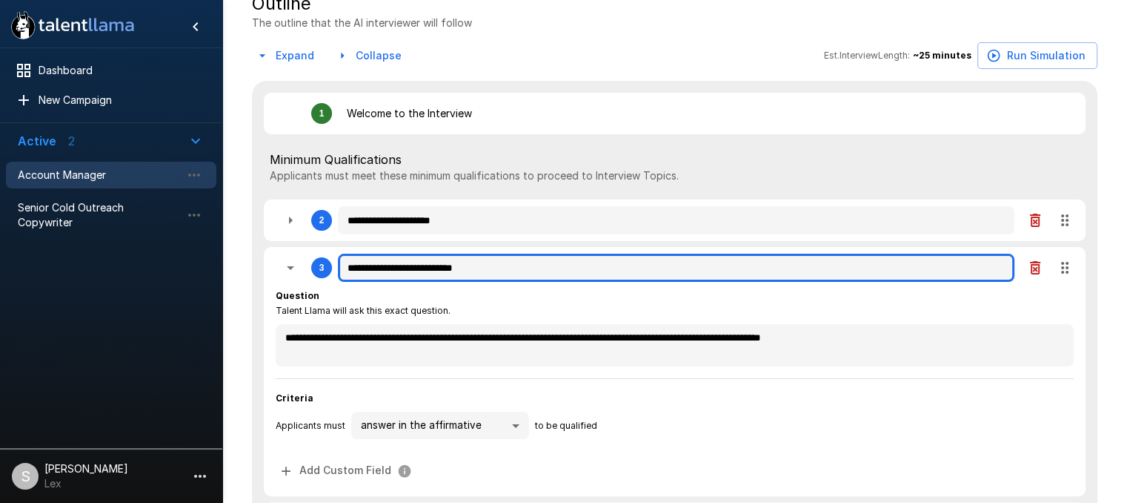
type textarea "*"
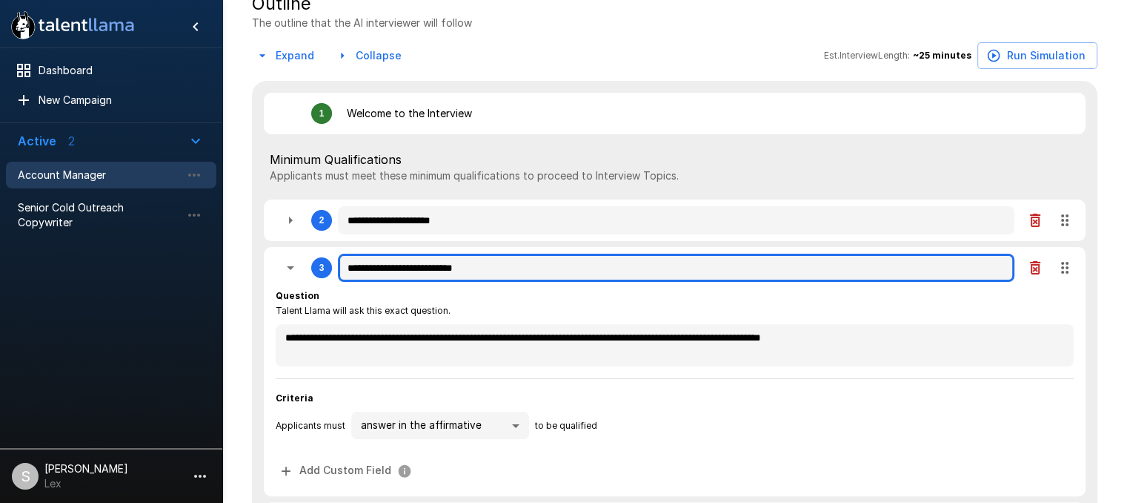
type textarea "*"
type input "**********"
type textarea "*"
click at [492, 269] on input "**********" at bounding box center [676, 267] width 677 height 28
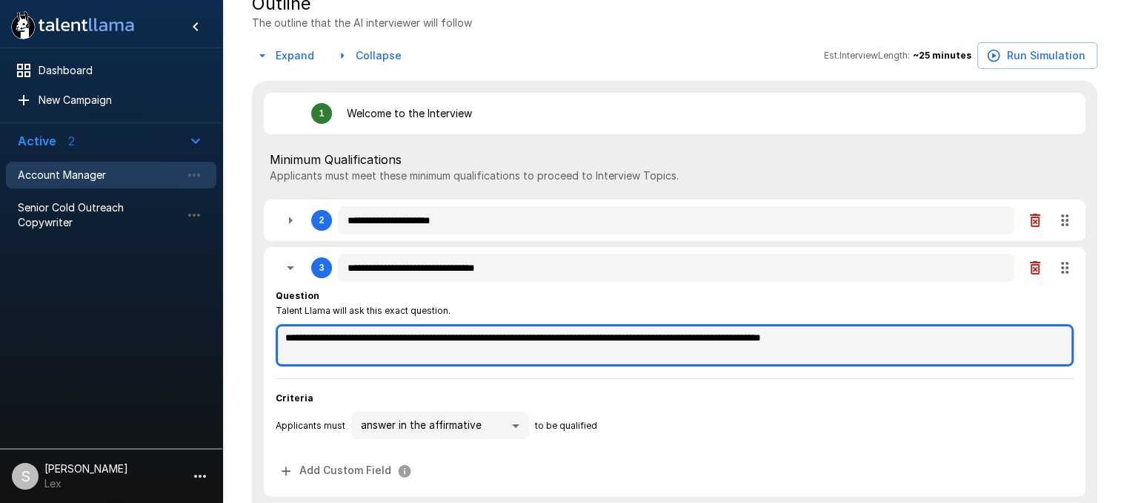
click at [563, 341] on textarea "**********" at bounding box center [675, 345] width 798 height 42
click at [548, 339] on textarea "**********" at bounding box center [675, 345] width 798 height 42
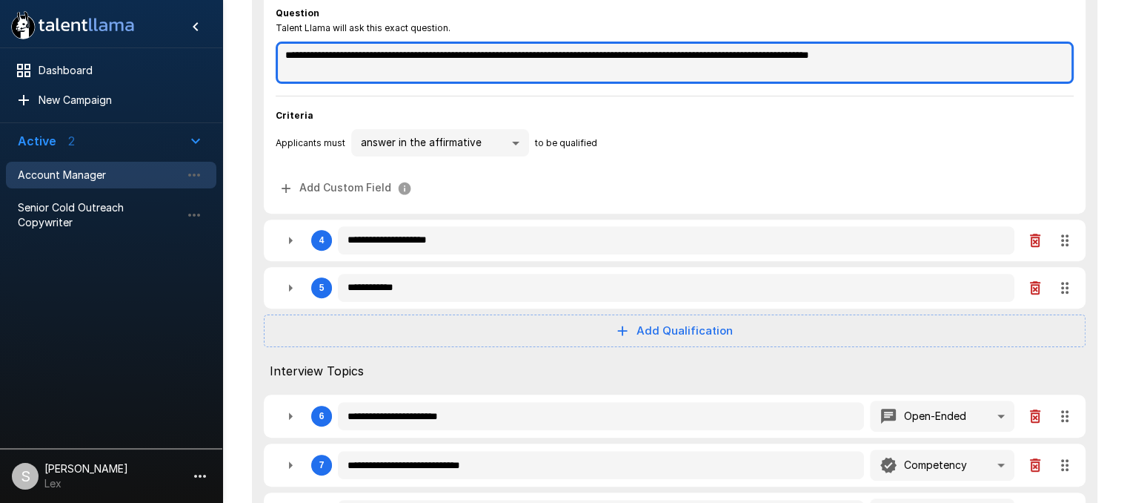
scroll to position [554, 0]
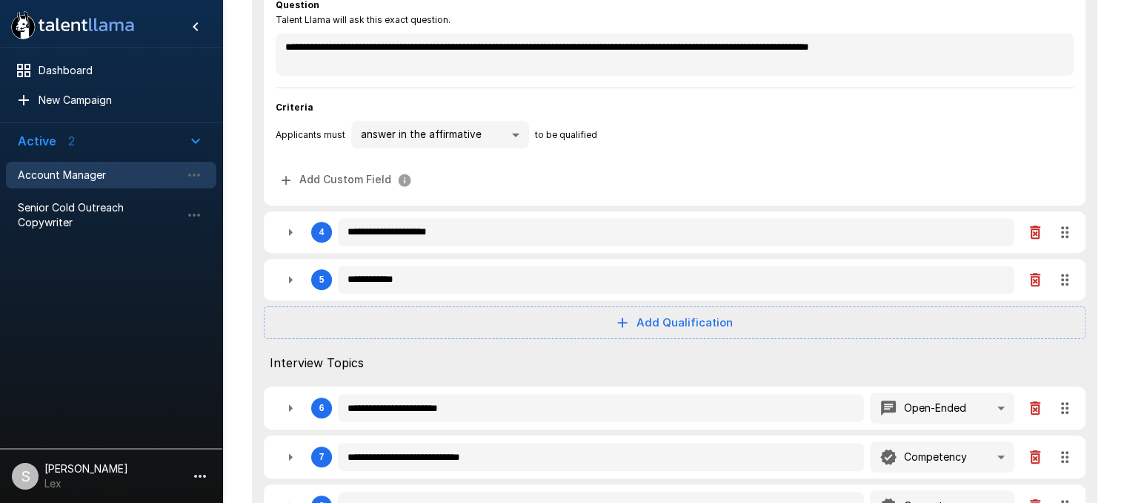
click at [291, 233] on icon "button" at bounding box center [291, 231] width 4 height 7
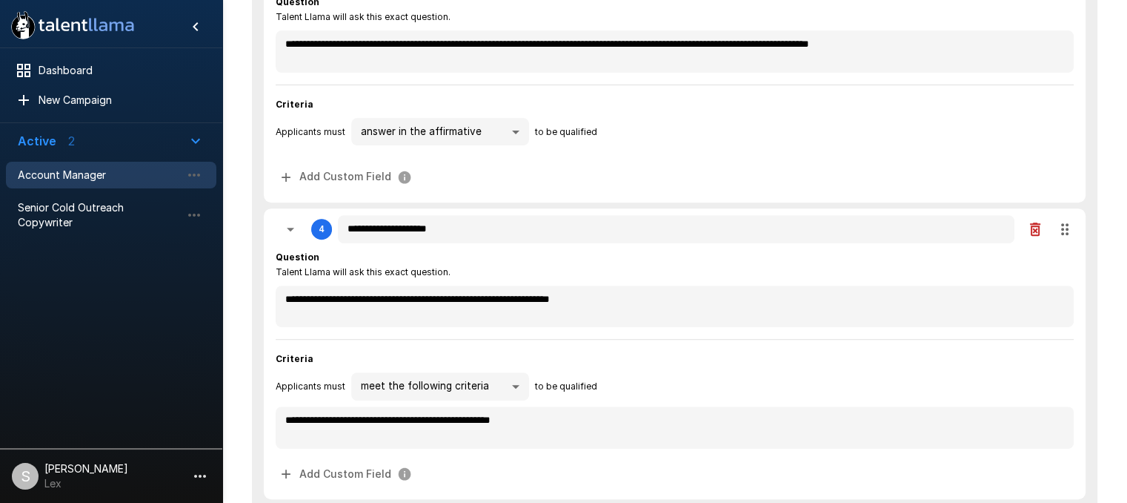
scroll to position [560, 0]
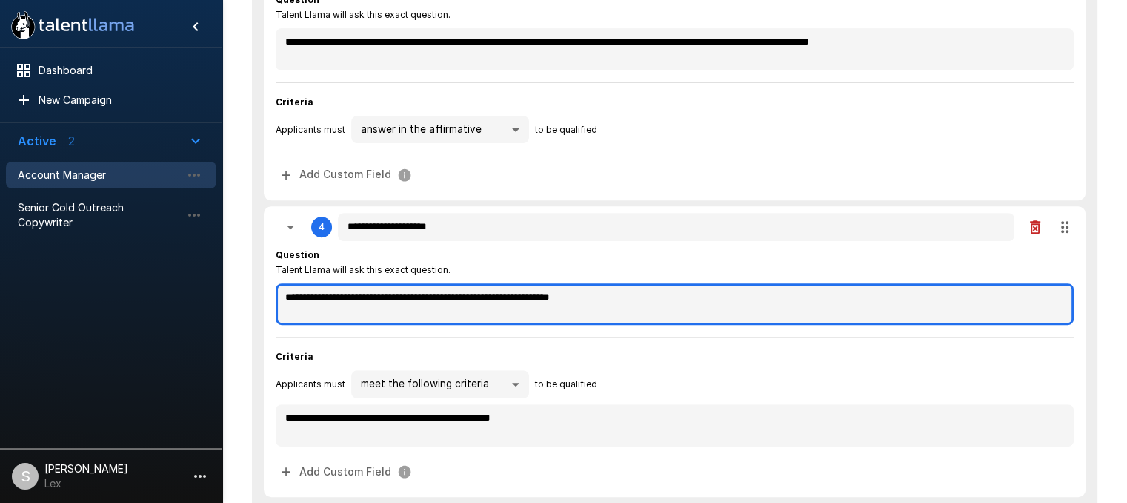
click at [585, 299] on textarea "**********" at bounding box center [675, 304] width 798 height 42
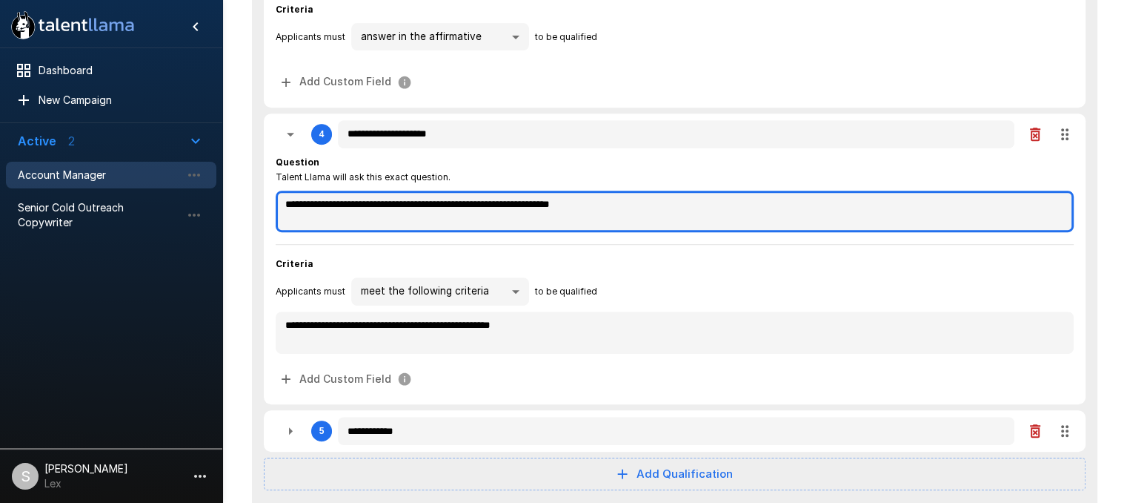
scroll to position [655, 0]
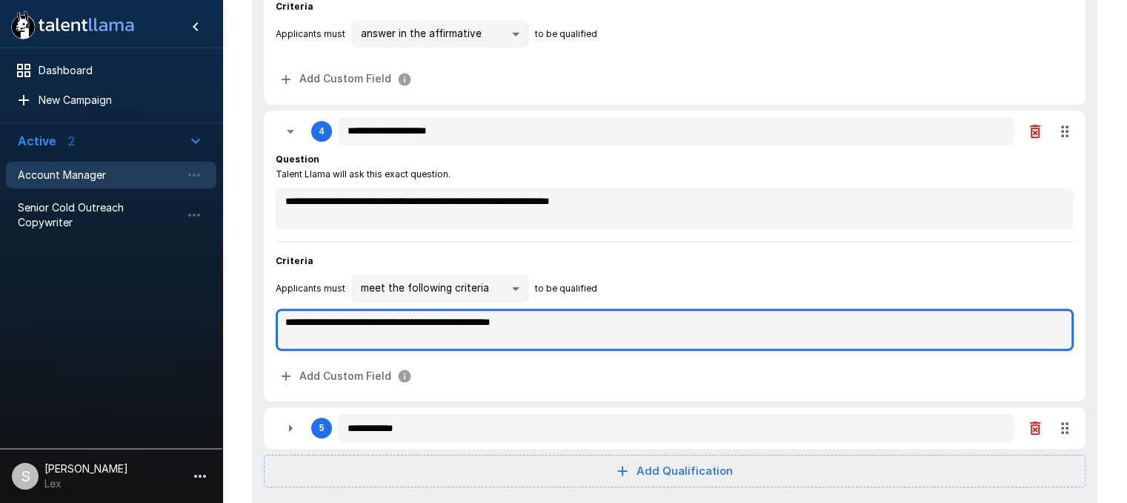
click at [397, 321] on textarea "**********" at bounding box center [675, 329] width 798 height 42
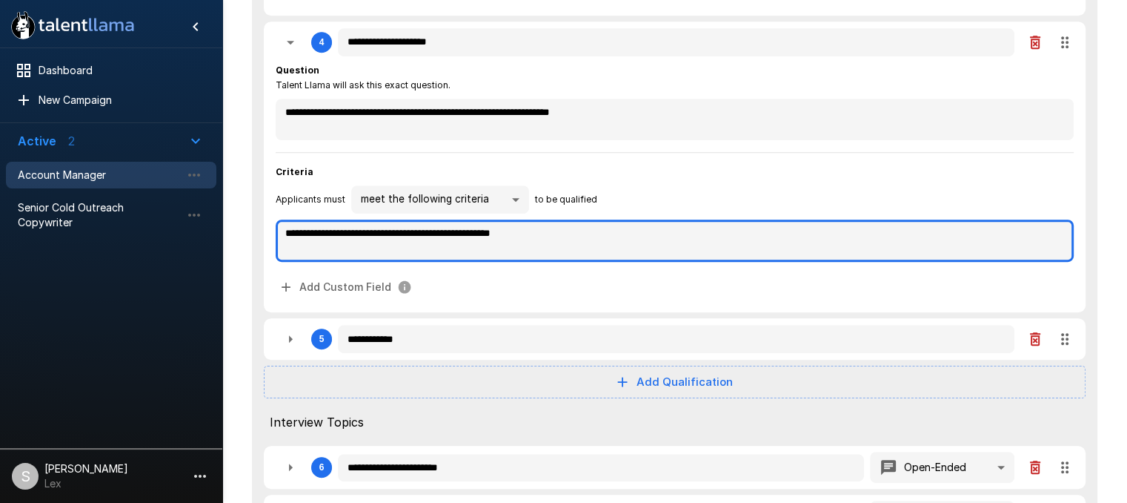
scroll to position [746, 0]
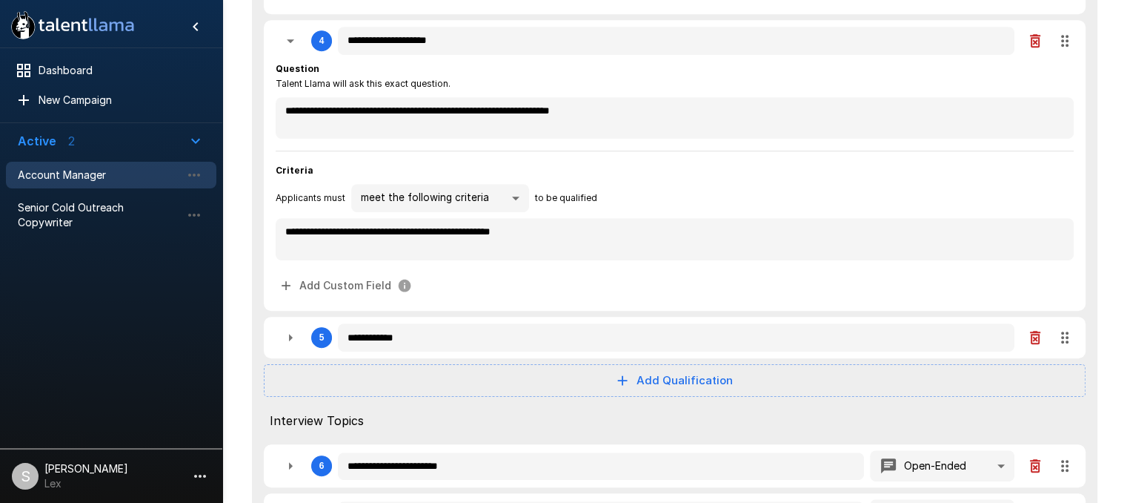
click at [888, 294] on div "Add Custom Field" at bounding box center [675, 285] width 798 height 27
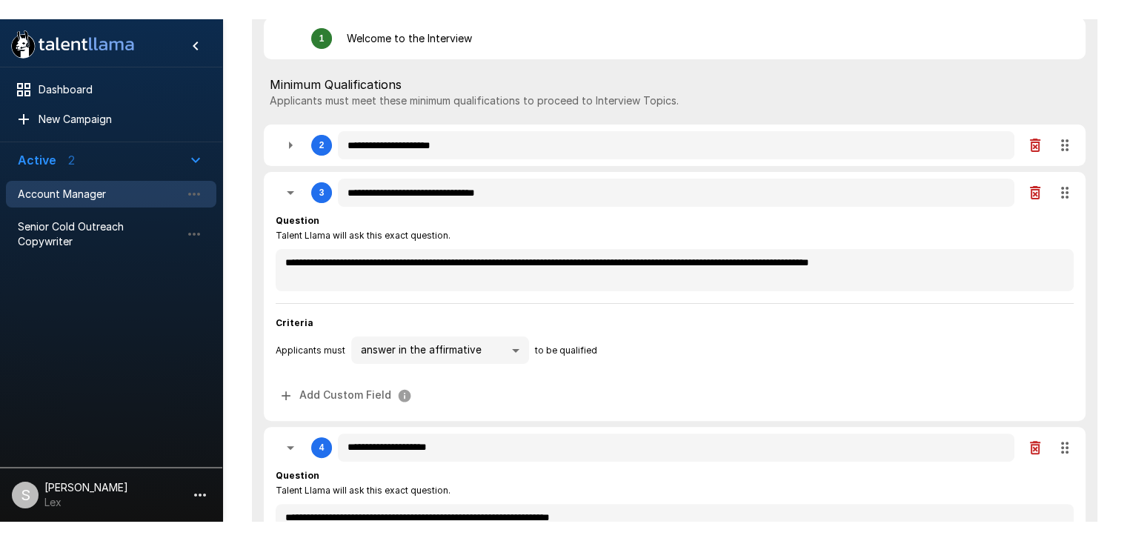
scroll to position [356, 0]
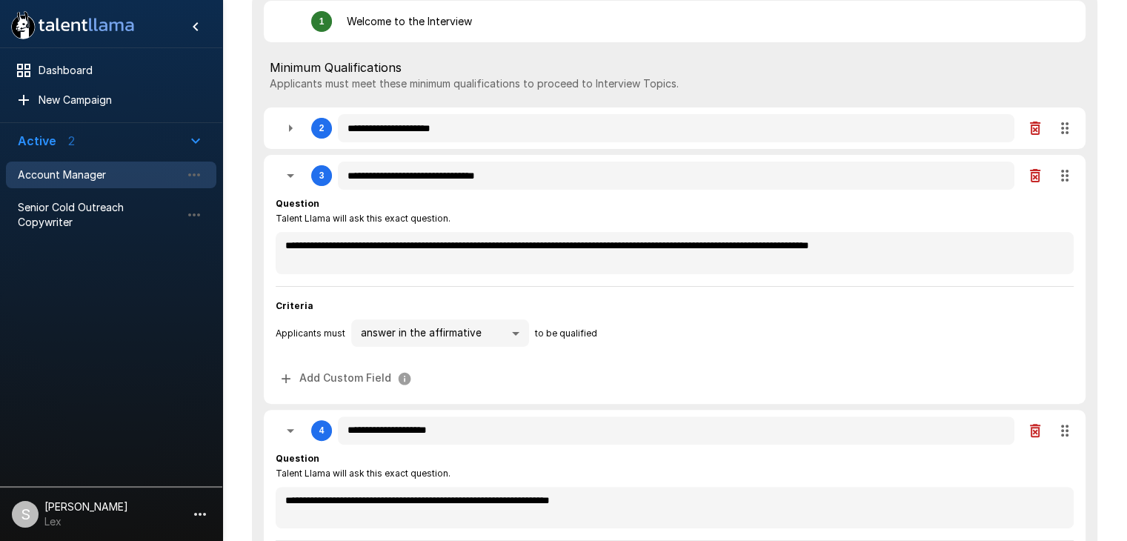
click at [68, 179] on span "Account Manager" at bounding box center [99, 175] width 163 height 15
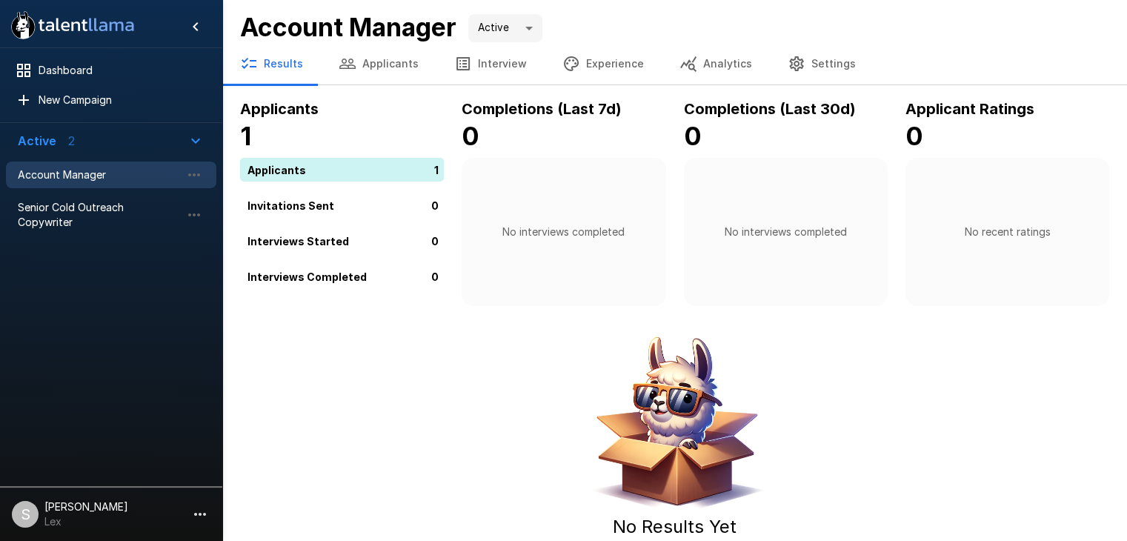
click at [393, 64] on button "Applicants" at bounding box center [379, 64] width 116 height 42
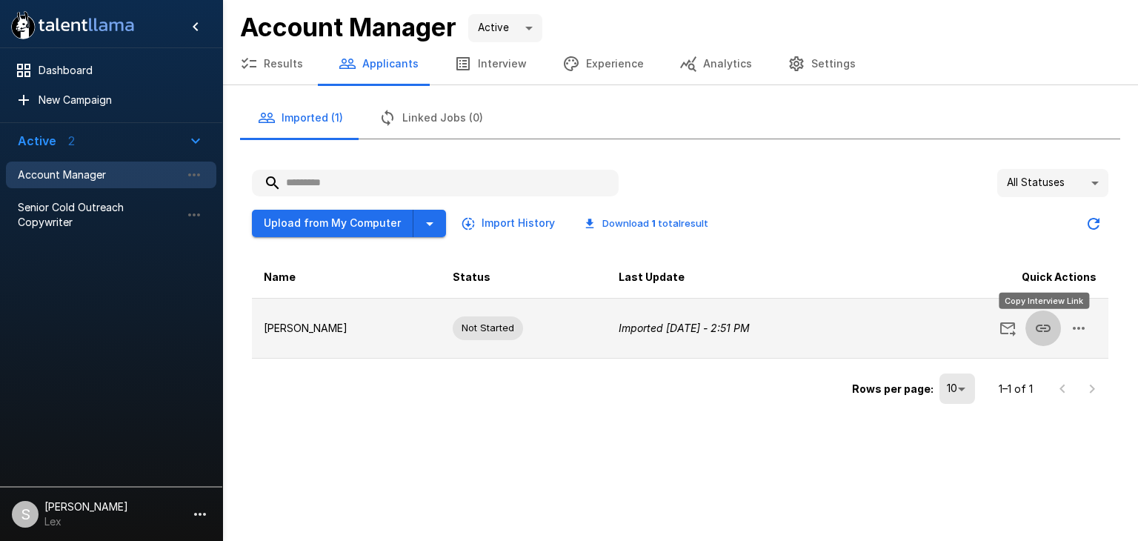
click at [1038, 326] on icon "Copy Interview Link" at bounding box center [1044, 328] width 18 height 18
